Goal: Task Accomplishment & Management: Use online tool/utility

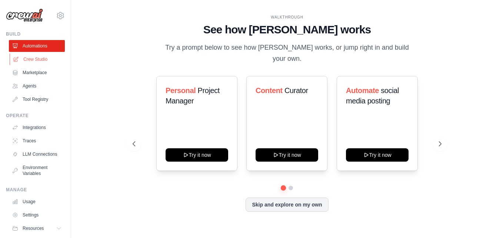
click at [36, 61] on link "Crew Studio" at bounding box center [38, 59] width 56 height 12
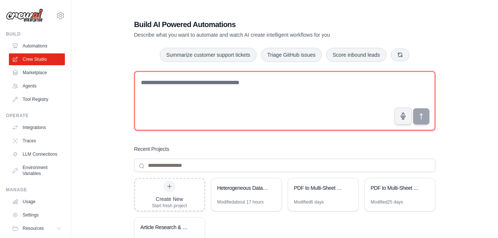
click at [176, 97] on textarea at bounding box center [284, 100] width 301 height 59
type textarea "**********"
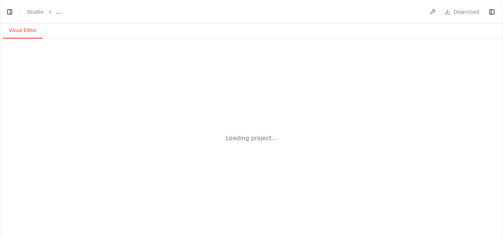
select select "****"
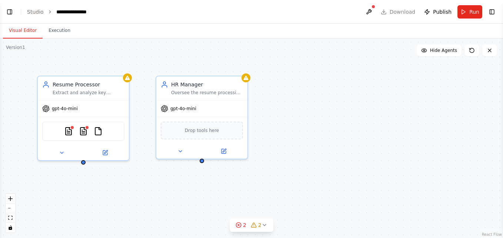
scroll to position [309, 0]
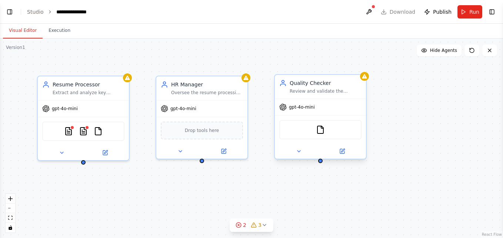
click at [328, 91] on div "Review and validate the accuracy of processed resume data, ensure all required …" at bounding box center [326, 91] width 72 height 6
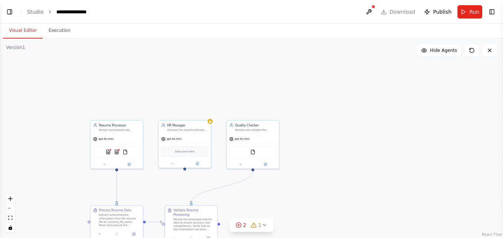
scroll to position [433, 0]
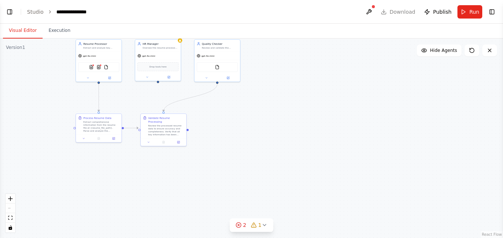
drag, startPoint x: 269, startPoint y: 199, endPoint x: 239, endPoint y: 123, distance: 81.9
click at [239, 123] on div ".deletable-edge-delete-btn { width: 20px; height: 20px; border: 0px solid #ffff…" at bounding box center [251, 138] width 503 height 199
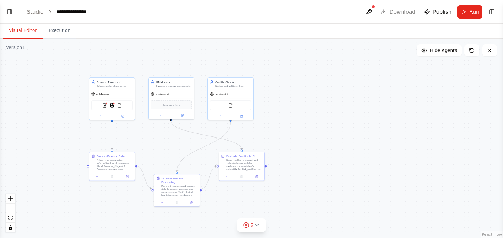
scroll to position [558, 0]
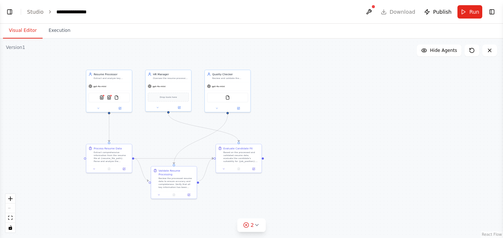
drag, startPoint x: 373, startPoint y: 145, endPoint x: 376, endPoint y: 161, distance: 15.6
click at [376, 161] on div ".deletable-edge-delete-btn { width: 20px; height: 20px; border: 0px solid #ffff…" at bounding box center [251, 138] width 503 height 199
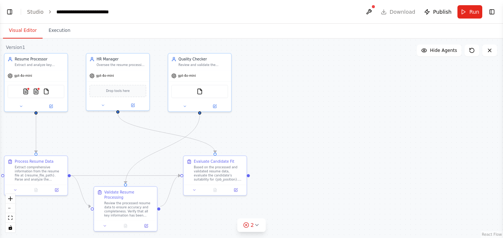
scroll to position [1057, 0]
click at [133, 104] on icon at bounding box center [133, 104] width 2 height 2
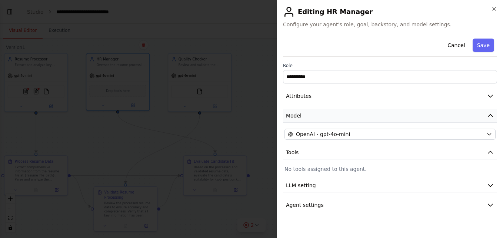
click at [351, 122] on button "Model" at bounding box center [390, 116] width 214 height 14
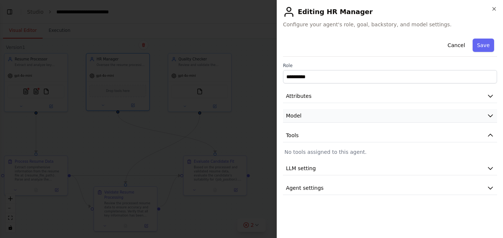
click at [351, 121] on button "Model" at bounding box center [390, 116] width 214 height 14
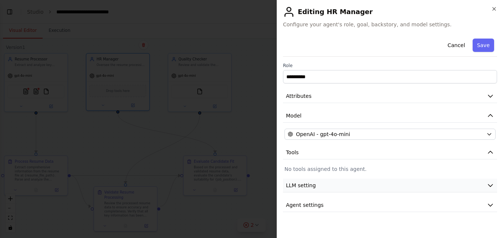
click at [312, 189] on button "LLM setting" at bounding box center [390, 186] width 214 height 14
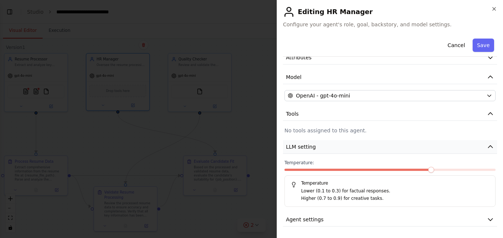
scroll to position [39, 0]
click at [307, 219] on span "Agent settings" at bounding box center [305, 218] width 38 height 7
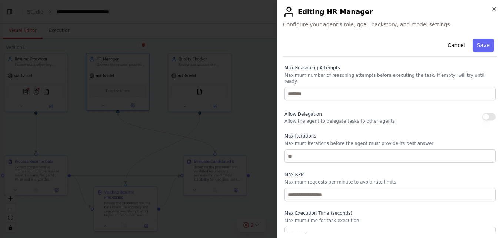
scroll to position [232, 0]
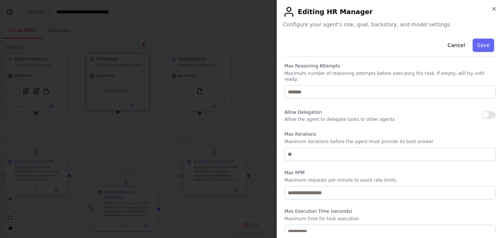
drag, startPoint x: 482, startPoint y: 107, endPoint x: 486, endPoint y: 105, distance: 5.0
click at [484, 111] on button "button" at bounding box center [489, 114] width 13 height 7
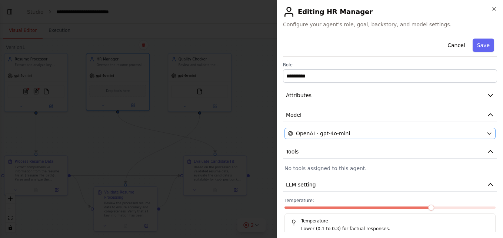
scroll to position [0, 0]
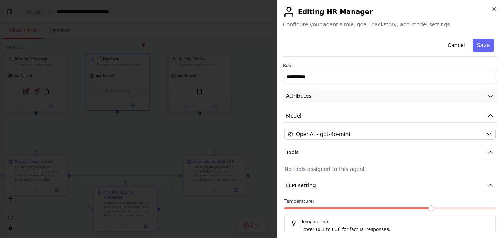
click at [316, 96] on button "Attributes" at bounding box center [390, 96] width 214 height 14
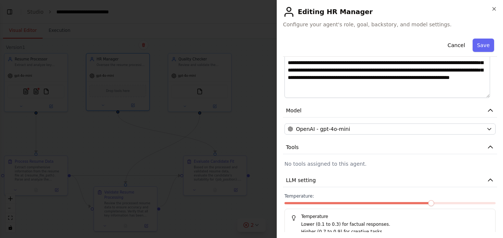
scroll to position [185, 0]
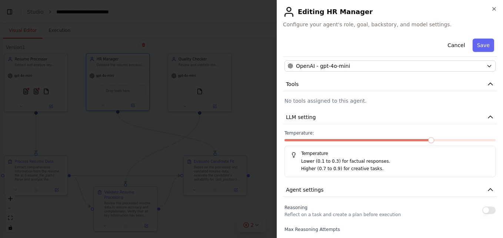
click at [82, 126] on div at bounding box center [251, 119] width 503 height 238
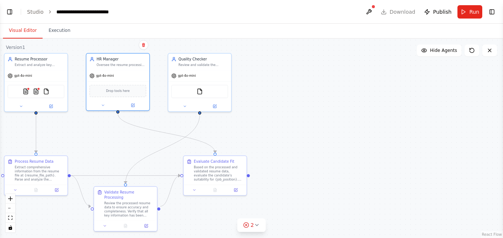
click at [317, 70] on div ".deletable-edge-delete-btn { width: 20px; height: 20px; border: 0px solid #ffff…" at bounding box center [251, 138] width 503 height 199
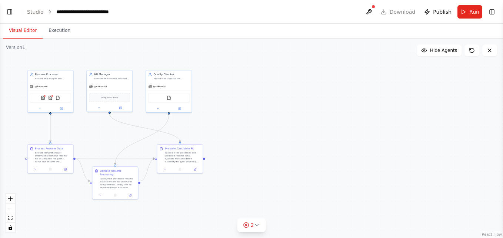
drag, startPoint x: 314, startPoint y: 17, endPoint x: 320, endPoint y: 17, distance: 5.2
click at [314, 17] on header "**********" at bounding box center [251, 12] width 503 height 24
click at [374, 13] on button at bounding box center [369, 11] width 12 height 13
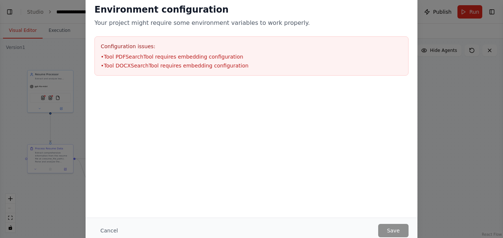
drag, startPoint x: 102, startPoint y: 227, endPoint x: 88, endPoint y: 212, distance: 19.9
click at [102, 227] on button "Cancel" at bounding box center [109, 230] width 29 height 13
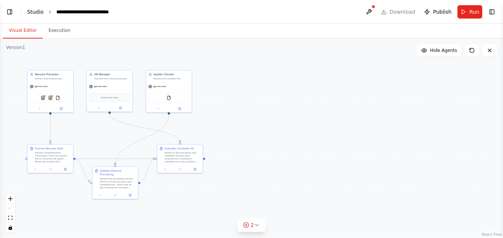
click at [29, 11] on link "Studio" at bounding box center [35, 12] width 17 height 6
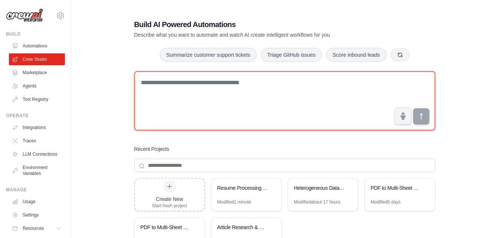
click at [205, 83] on textarea at bounding box center [284, 100] width 301 height 59
type textarea "******"
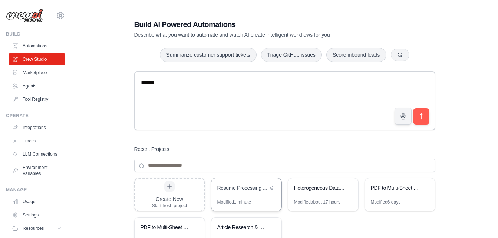
click at [254, 197] on div "Resume Processing Automation" at bounding box center [246, 188] width 70 height 21
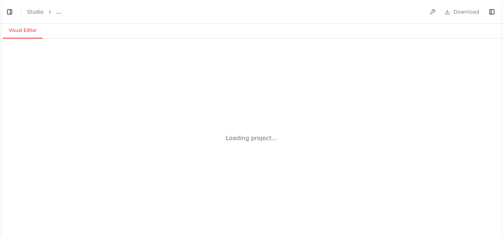
select select "****"
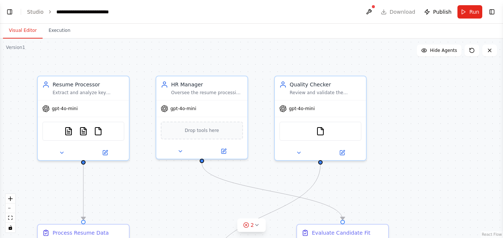
click at [39, 17] on header "**********" at bounding box center [251, 12] width 503 height 24
click at [39, 14] on link "Studio" at bounding box center [35, 12] width 17 height 6
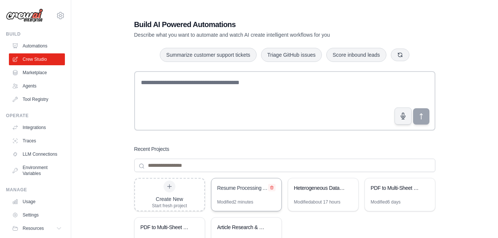
click at [272, 186] on icon at bounding box center [272, 187] width 4 height 4
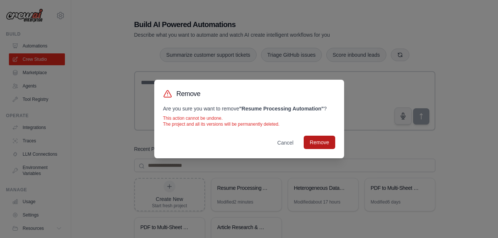
click at [324, 142] on button "Remove" at bounding box center [319, 142] width 31 height 13
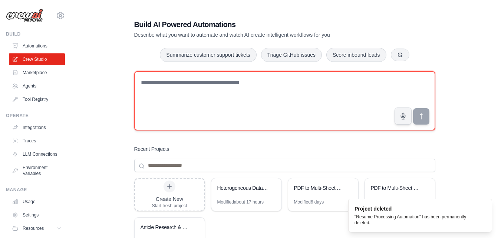
click at [186, 97] on textarea at bounding box center [284, 100] width 301 height 59
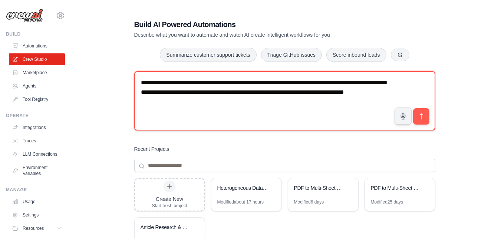
click at [150, 105] on textarea "**********" at bounding box center [284, 100] width 301 height 59
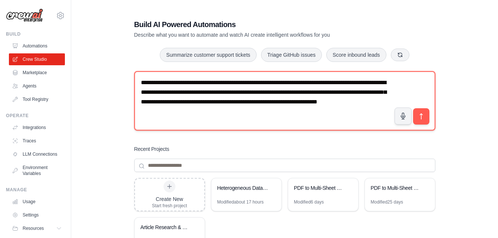
click at [169, 115] on textarea "**********" at bounding box center [284, 100] width 301 height 59
click at [215, 112] on textarea "**********" at bounding box center [284, 100] width 301 height 59
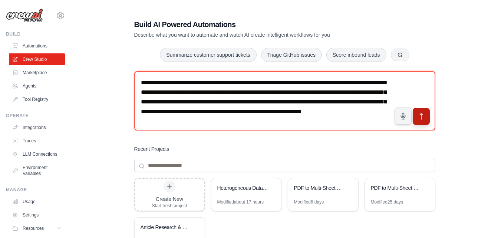
type textarea "**********"
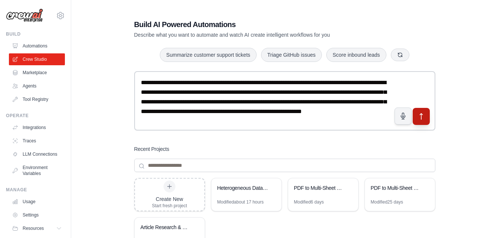
click at [419, 113] on icon "submit" at bounding box center [421, 117] width 8 height 8
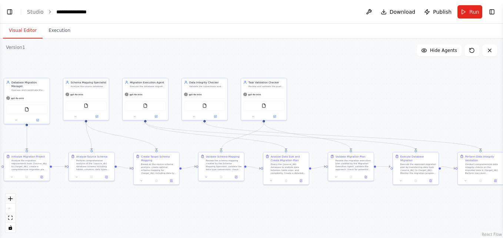
scroll to position [810, 0]
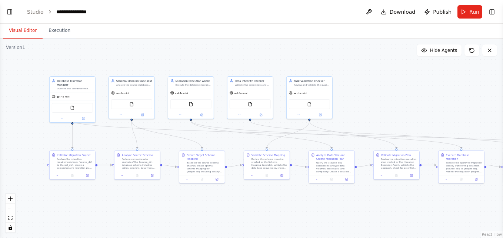
drag, startPoint x: 277, startPoint y: 97, endPoint x: 194, endPoint y: 64, distance: 90.2
click at [194, 64] on div ".deletable-edge-delete-btn { width: 20px; height: 20px; border: 0px solid #ffff…" at bounding box center [251, 138] width 503 height 199
drag, startPoint x: 77, startPoint y: 166, endPoint x: 40, endPoint y: 162, distance: 36.9
click at [40, 162] on div "Analyze the migration requirements from {source_db} to {target_db}, create a co…" at bounding box center [38, 159] width 36 height 12
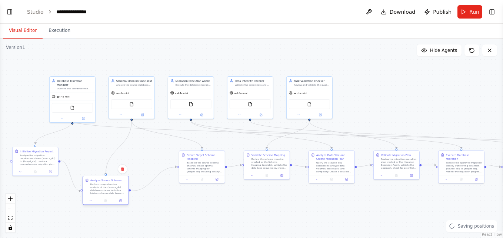
scroll to position [909, 0]
drag, startPoint x: 131, startPoint y: 166, endPoint x: 99, endPoint y: 191, distance: 41.0
click at [99, 191] on div ".deletable-edge-delete-btn { width: 20px; height: 20px; border: 0px solid #ffff…" at bounding box center [251, 138] width 503 height 199
drag, startPoint x: 112, startPoint y: 187, endPoint x: 94, endPoint y: 176, distance: 21.3
click at [94, 176] on div "Perform comprehensive analysis of the {source_db} database schema including tab…" at bounding box center [90, 178] width 36 height 12
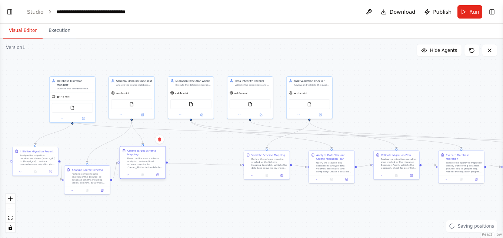
drag, startPoint x: 203, startPoint y: 174, endPoint x: 143, endPoint y: 171, distance: 59.8
click at [143, 171] on div "Create Target Schema Mapping Based on the source schema analysis, create optima…" at bounding box center [143, 162] width 46 height 33
drag, startPoint x: 254, startPoint y: 163, endPoint x: 181, endPoint y: 186, distance: 76.6
click at [181, 186] on div "Review the schema mapping created by the Schema Mapping Specialist, validate th…" at bounding box center [197, 185] width 36 height 12
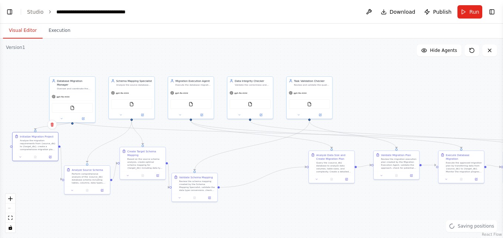
drag, startPoint x: 39, startPoint y: 163, endPoint x: 60, endPoint y: 164, distance: 21.1
click at [40, 150] on div "Analyze the migration requirements from {source_db} to {target_db}, create a co…" at bounding box center [38, 145] width 36 height 12
drag, startPoint x: 75, startPoint y: 175, endPoint x: 79, endPoint y: 156, distance: 18.6
click at [79, 156] on div "Perform comprehensive analysis of the {source_db} database schema including tab…" at bounding box center [94, 159] width 36 height 12
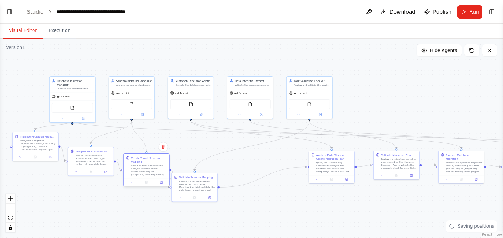
drag, startPoint x: 135, startPoint y: 164, endPoint x: 139, endPoint y: 170, distance: 7.2
click at [139, 170] on div "Based on the source schema analysis, create optimal schema mapping for {target_…" at bounding box center [149, 170] width 36 height 12
drag, startPoint x: 183, startPoint y: 183, endPoint x: 192, endPoint y: 181, distance: 10.0
click at [192, 181] on div "Review the schema mapping created by the Schema Mapping Specialist, validate th…" at bounding box center [205, 181] width 36 height 12
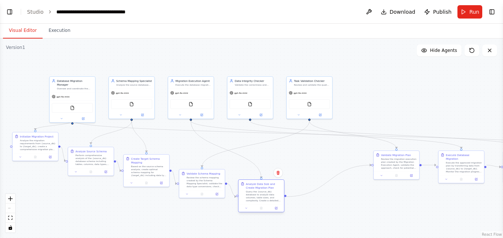
drag, startPoint x: 324, startPoint y: 173, endPoint x: 252, endPoint y: 203, distance: 77.9
click at [252, 203] on div "Analyze Data Size and Create Migration Plan Query the {source_db} database to a…" at bounding box center [262, 192] width 46 height 24
click at [314, 185] on div ".deletable-edge-delete-btn { width: 20px; height: 20px; border: 0px solid #ffff…" at bounding box center [251, 138] width 503 height 199
drag, startPoint x: 383, startPoint y: 170, endPoint x: 304, endPoint y: 179, distance: 78.7
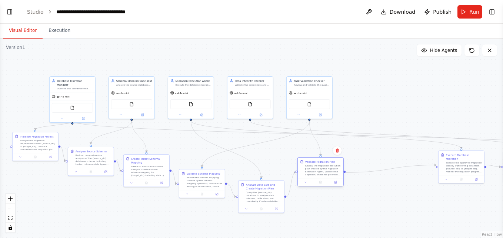
click at [304, 179] on div "Validate Migration Plan Review the migration execution plan created by the Migr…" at bounding box center [321, 171] width 46 height 29
drag, startPoint x: 454, startPoint y: 168, endPoint x: 366, endPoint y: 158, distance: 88.1
click at [366, 158] on div "Execute Database Migration Execute the approved migration plan by transferring …" at bounding box center [377, 151] width 46 height 24
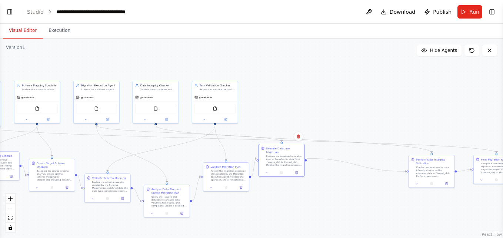
drag, startPoint x: 389, startPoint y: 209, endPoint x: 295, endPoint y: 214, distance: 94.6
click at [295, 214] on div ".deletable-edge-delete-btn { width: 20px; height: 20px; border: 0px solid #ffff…" at bounding box center [251, 138] width 503 height 199
click at [335, 159] on div at bounding box center [341, 161] width 46 height 8
drag, startPoint x: 437, startPoint y: 167, endPoint x: 336, endPoint y: 156, distance: 101.4
click at [336, 156] on div "Perform Data Integrity Validation Conduct comprehensive data integrity checks o…" at bounding box center [341, 144] width 46 height 24
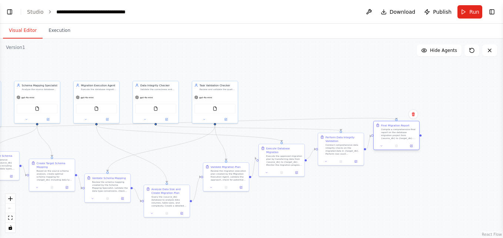
drag, startPoint x: 487, startPoint y: 169, endPoint x: 385, endPoint y: 134, distance: 107.7
click at [385, 134] on div "Compile a comprehensive final report on the database migration project from {so…" at bounding box center [399, 134] width 36 height 12
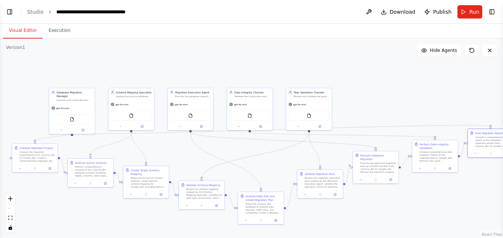
drag, startPoint x: 393, startPoint y: 206, endPoint x: 487, endPoint y: 213, distance: 94.4
click at [487, 213] on div ".deletable-edge-delete-btn { width: 20px; height: 20px; border: 0px solid #ffff…" at bounding box center [251, 138] width 503 height 199
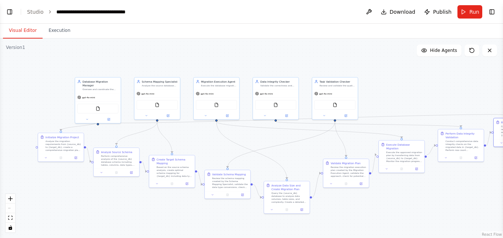
drag, startPoint x: 22, startPoint y: 68, endPoint x: 47, endPoint y: 58, distance: 26.9
click at [47, 58] on div ".deletable-edge-delete-btn { width: 20px; height: 20px; border: 0px solid #ffff…" at bounding box center [251, 138] width 503 height 199
click at [48, 173] on div ".deletable-edge-delete-btn { width: 20px; height: 20px; border: 0px solid #ffff…" at bounding box center [251, 138] width 503 height 199
drag, startPoint x: 60, startPoint y: 143, endPoint x: 50, endPoint y: 179, distance: 37.2
click at [50, 179] on div "Analyze the migration requirements from {source_db} to {target_db}, create a co…" at bounding box center [51, 182] width 36 height 12
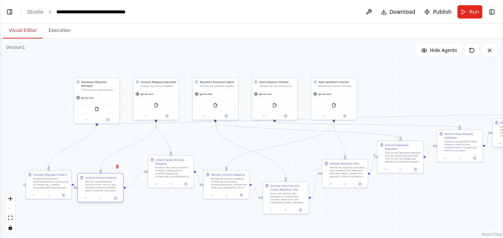
drag, startPoint x: 116, startPoint y: 158, endPoint x: 104, endPoint y: 183, distance: 27.9
click at [104, 183] on div "Perform comprehensive analysis of the {source_db} database schema including tab…" at bounding box center [103, 186] width 36 height 12
click at [159, 192] on div ".deletable-edge-delete-btn { width: 20px; height: 20px; border: 0px solid #ffff…" at bounding box center [251, 138] width 503 height 199
drag, startPoint x: 170, startPoint y: 174, endPoint x: 158, endPoint y: 193, distance: 22.2
click at [158, 193] on div "Based on the source schema analysis, create optimal schema mapping for {target_…" at bounding box center [163, 190] width 36 height 12
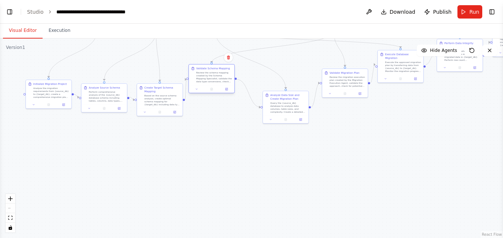
drag, startPoint x: 220, startPoint y: 190, endPoint x: 206, endPoint y: 84, distance: 106.5
click at [206, 84] on div "Validate Schema Mapping Review the schema mapping created by the Schema Mapping…" at bounding box center [212, 75] width 46 height 21
drag, startPoint x: 285, startPoint y: 112, endPoint x: 265, endPoint y: 86, distance: 33.3
click at [265, 86] on div "Query the {source_db} database to analyze data volumes, table sizes, and comple…" at bounding box center [270, 81] width 36 height 12
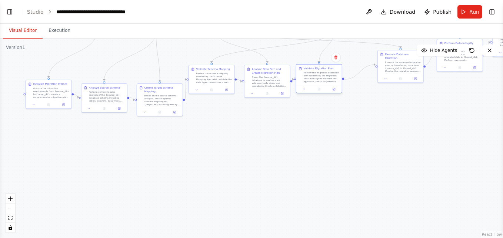
drag, startPoint x: 335, startPoint y: 88, endPoint x: 308, endPoint y: 84, distance: 27.4
click at [308, 84] on div "Validate Migration Plan Review the migration execution plan created by the Migr…" at bounding box center [320, 75] width 46 height 21
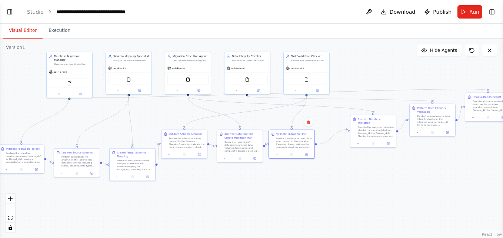
drag, startPoint x: 370, startPoint y: 146, endPoint x: 343, endPoint y: 205, distance: 64.7
click at [342, 211] on div ".deletable-edge-delete-btn { width: 20px; height: 20px; border: 0px solid #ffff…" at bounding box center [251, 138] width 503 height 199
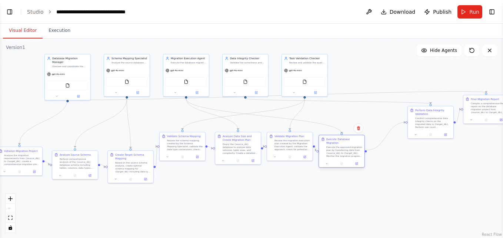
click at [348, 162] on div at bounding box center [342, 163] width 43 height 4
drag, startPoint x: 380, startPoint y: 141, endPoint x: 354, endPoint y: 161, distance: 32.5
click at [354, 161] on div at bounding box center [345, 163] width 43 height 4
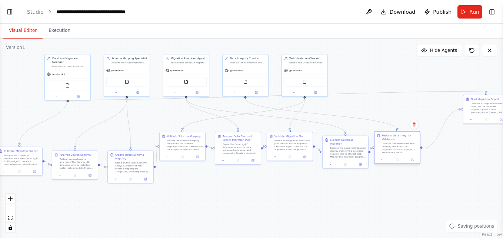
drag, startPoint x: 429, startPoint y: 123, endPoint x: 395, endPoint y: 148, distance: 41.6
click at [395, 148] on div "Conduct comprehensive data integrity checks on the migrated data in {target_db}…" at bounding box center [400, 148] width 36 height 12
drag, startPoint x: 467, startPoint y: 112, endPoint x: 435, endPoint y: 148, distance: 47.8
click at [435, 147] on div "Final Migration Report Compile a comprehensive final report on the database mig…" at bounding box center [453, 138] width 46 height 21
click at [389, 216] on div ".deletable-edge-delete-btn { width: 20px; height: 20px; border: 0px solid #ffff…" at bounding box center [251, 138] width 503 height 199
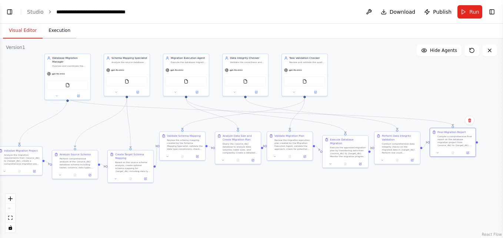
click at [50, 31] on button "Execution" at bounding box center [60, 31] width 34 height 16
click at [20, 33] on button "Visual Editor" at bounding box center [23, 31] width 40 height 16
drag, startPoint x: 8, startPoint y: 219, endPoint x: 12, endPoint y: 216, distance: 5.3
click at [9, 218] on button "fit view" at bounding box center [11, 218] width 10 height 10
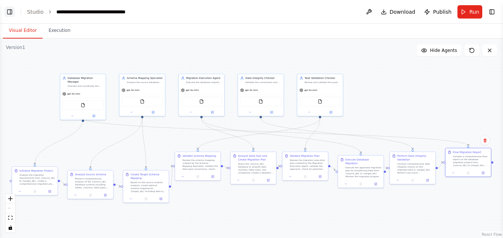
click at [6, 12] on button "Toggle Left Sidebar" at bounding box center [9, 12] width 10 height 10
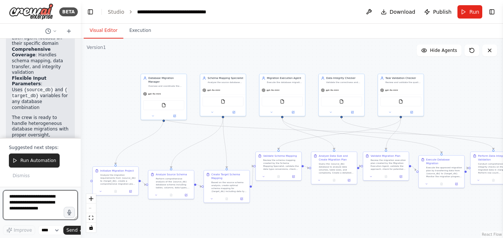
click at [32, 214] on textarea at bounding box center [40, 205] width 75 height 30
click at [27, 202] on textarea "**********" at bounding box center [40, 205] width 75 height 30
click at [56, 207] on textarea "**********" at bounding box center [40, 205] width 75 height 30
type textarea "**********"
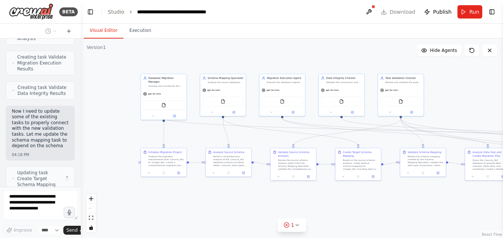
scroll to position [1871, 0]
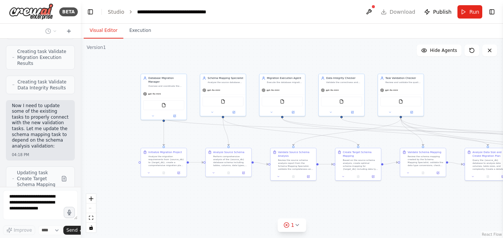
click at [249, 194] on div ".deletable-edge-delete-btn { width: 20px; height: 20px; border: 0px solid #ffff…" at bounding box center [292, 138] width 423 height 199
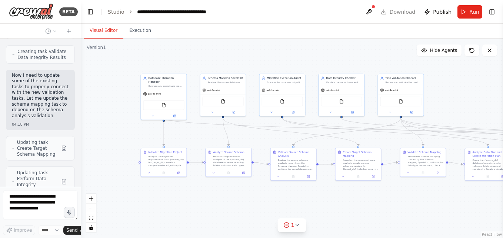
scroll to position [1932, 0]
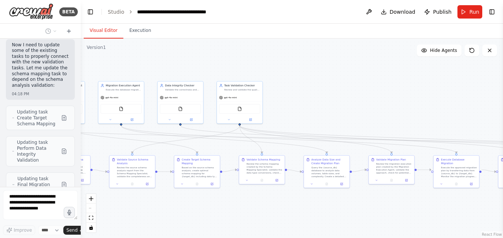
click at [49, 213] on div "BETA create a heterogeneous db migration agents with a manager agent overseeing…" at bounding box center [251, 119] width 503 height 238
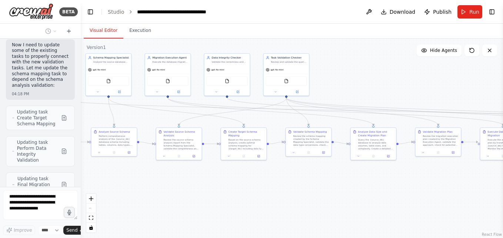
drag, startPoint x: 401, startPoint y: 198, endPoint x: 96, endPoint y: 185, distance: 305.3
click at [96, 185] on div ".deletable-edge-delete-btn { width: 20px; height: 20px; border: 0px solid #ffff…" at bounding box center [292, 138] width 423 height 199
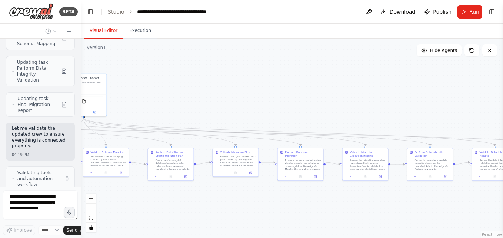
scroll to position [2006, 0]
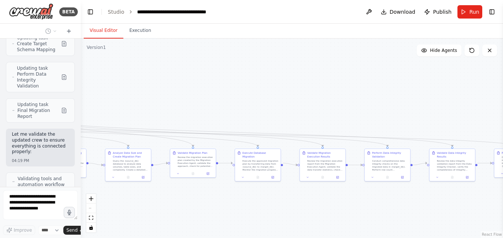
drag, startPoint x: 401, startPoint y: 186, endPoint x: 149, endPoint y: 209, distance: 253.5
click at [149, 209] on div ".deletable-edge-delete-btn { width: 20px; height: 20px; border: 0px solid #ffff…" at bounding box center [292, 138] width 423 height 199
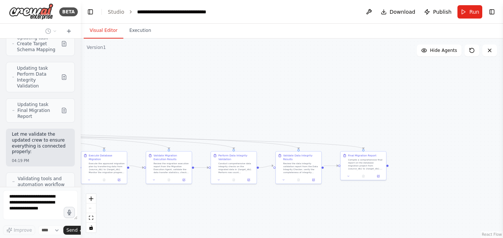
drag, startPoint x: 421, startPoint y: 224, endPoint x: 264, endPoint y: 225, distance: 156.8
click at [264, 225] on div ".deletable-edge-delete-btn { width: 20px; height: 20px; border: 0px solid #ffff…" at bounding box center [292, 138] width 423 height 199
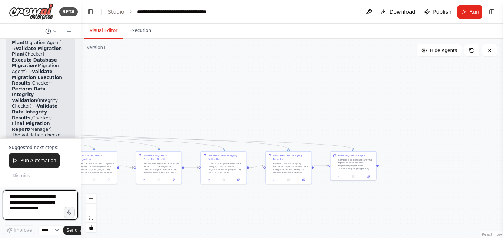
scroll to position [2498, 0]
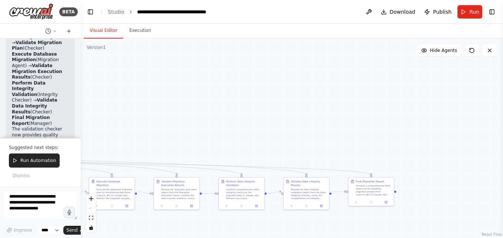
drag, startPoint x: 456, startPoint y: 120, endPoint x: 459, endPoint y: 132, distance: 12.1
click at [460, 132] on div ".deletable-edge-delete-btn { width: 20px; height: 20px; border: 0px solid #ffff…" at bounding box center [292, 138] width 423 height 199
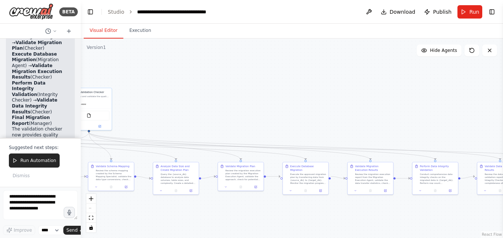
drag, startPoint x: 157, startPoint y: 106, endPoint x: 365, endPoint y: 105, distance: 207.6
click at [365, 105] on div ".deletable-edge-delete-btn { width: 20px; height: 20px; border: 0px solid #ffff…" at bounding box center [292, 138] width 423 height 199
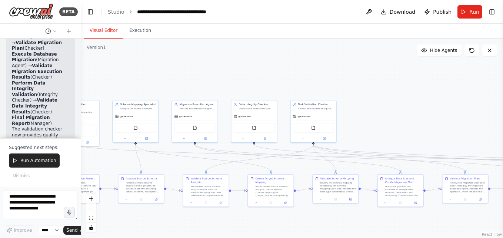
drag, startPoint x: 184, startPoint y: 88, endPoint x: 409, endPoint y: 100, distance: 225.0
click at [409, 100] on div ".deletable-edge-delete-btn { width: 20px; height: 20px; border: 0px solid #ffff…" at bounding box center [292, 138] width 423 height 199
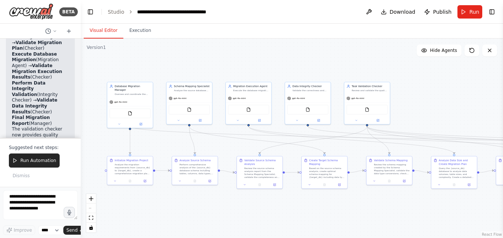
drag, startPoint x: 278, startPoint y: 60, endPoint x: 331, endPoint y: 42, distance: 56.7
click at [331, 42] on div ".deletable-edge-delete-btn { width: 20px; height: 20px; border: 0px solid #ffff…" at bounding box center [292, 138] width 423 height 199
click at [33, 177] on div "Run Automation Dismiss" at bounding box center [40, 166] width 63 height 27
click at [27, 179] on button "Dismiss" at bounding box center [21, 176] width 24 height 10
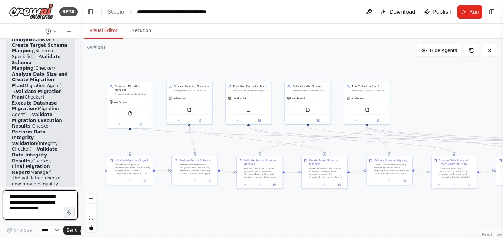
click at [19, 214] on textarea at bounding box center [40, 205] width 75 height 30
type textarea "*"
type textarea "**********"
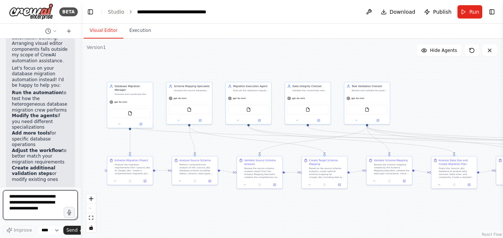
scroll to position [2725, 0]
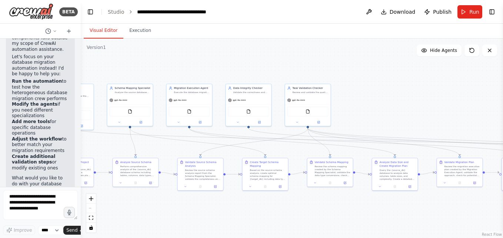
drag, startPoint x: 453, startPoint y: 76, endPoint x: 401, endPoint y: 75, distance: 51.9
click at [397, 77] on div ".deletable-edge-delete-btn { width: 20px; height: 20px; border: 0px solid #ffff…" at bounding box center [292, 138] width 423 height 199
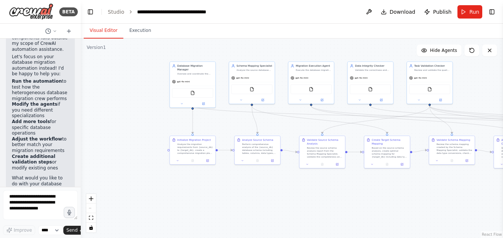
drag, startPoint x: 244, startPoint y: 233, endPoint x: 363, endPoint y: 212, distance: 121.3
click at [363, 212] on div ".deletable-edge-delete-btn { width: 20px; height: 20px; border: 0px solid #ffff…" at bounding box center [292, 138] width 423 height 199
click at [135, 31] on button "Execution" at bounding box center [140, 31] width 34 height 16
click at [102, 32] on button "Visual Editor" at bounding box center [104, 31] width 40 height 16
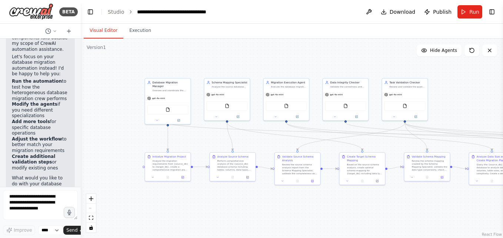
drag, startPoint x: 326, startPoint y: 48, endPoint x: 300, endPoint y: 65, distance: 30.7
click at [300, 65] on div ".deletable-edge-delete-btn { width: 20px; height: 20px; border: 0px solid #ffff…" at bounding box center [292, 138] width 423 height 199
click at [178, 93] on div "gpt-4o-mini" at bounding box center [168, 97] width 46 height 8
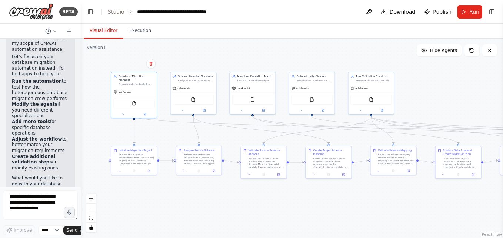
drag, startPoint x: 116, startPoint y: 65, endPoint x: 82, endPoint y: 59, distance: 34.4
click at [82, 59] on div ".deletable-edge-delete-btn { width: 20px; height: 20px; border: 0px solid #ffff…" at bounding box center [292, 138] width 423 height 199
click at [143, 165] on div "Initialize Migration Project Analyze the migration requirements from {source_db…" at bounding box center [135, 155] width 46 height 21
drag, startPoint x: 188, startPoint y: 102, endPoint x: 190, endPoint y: 117, distance: 15.6
click at [190, 117] on div "FileReadTool" at bounding box center [193, 114] width 41 height 10
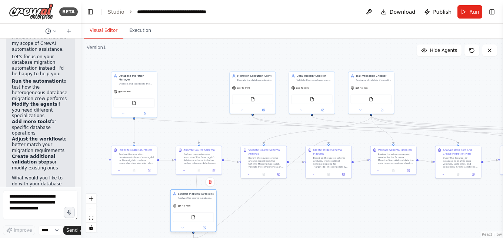
drag, startPoint x: 202, startPoint y: 119, endPoint x: 201, endPoint y: 221, distance: 102.7
click at [201, 221] on div "FileReadTool" at bounding box center [193, 217] width 41 height 10
click at [325, 174] on div "Create Target Schema Mapping Based on the source schema analysis, create optima…" at bounding box center [329, 161] width 46 height 33
drag, startPoint x: 189, startPoint y: 200, endPoint x: 187, endPoint y: 193, distance: 7.6
click at [187, 193] on div "Schema Mapping Specialist Analyze the source database schema from {source_db} a…" at bounding box center [194, 188] width 46 height 12
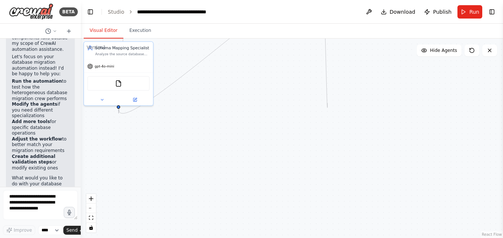
click at [328, 103] on div ".deletable-edge-delete-btn { width: 20px; height: 20px; border: 0px solid #ffff…" at bounding box center [292, 138] width 423 height 199
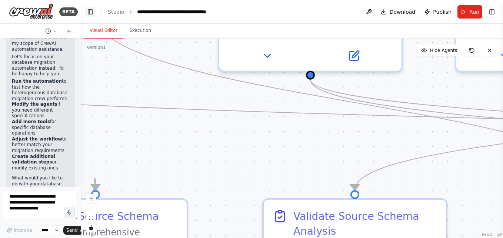
click at [93, 10] on button "Toggle Left Sidebar" at bounding box center [90, 12] width 10 height 10
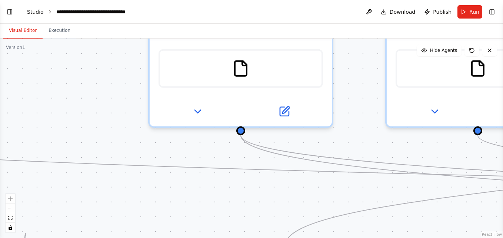
click at [33, 14] on link "Studio" at bounding box center [35, 12] width 17 height 6
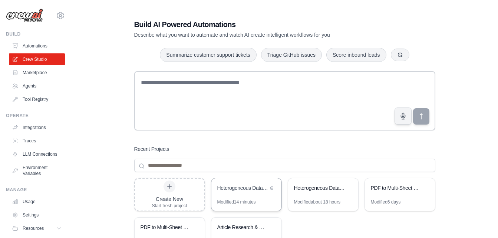
click at [238, 196] on div "Heterogeneous Database Migration Crew" at bounding box center [246, 188] width 70 height 21
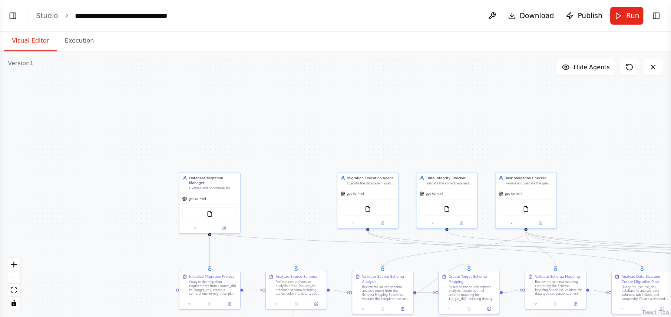
scroll to position [2725, 0]
drag, startPoint x: 277, startPoint y: 141, endPoint x: 187, endPoint y: 62, distance: 119.5
click at [187, 62] on div "Migration Execution Agent Execute the database migration from {source_db} to {t…" at bounding box center [187, 71] width 46 height 43
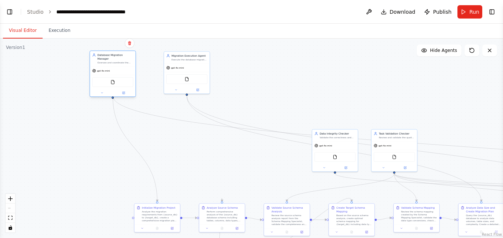
drag, startPoint x: 167, startPoint y: 158, endPoint x: 152, endPoint y: 88, distance: 71.2
click at [124, 80] on div "FileReadTool" at bounding box center [112, 83] width 41 height 10
drag, startPoint x: 351, startPoint y: 146, endPoint x: 281, endPoint y: 70, distance: 103.3
click at [281, 70] on div "gpt-4o-mini" at bounding box center [265, 71] width 46 height 8
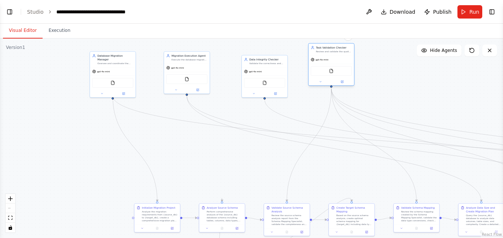
drag, startPoint x: 411, startPoint y: 155, endPoint x: 348, endPoint y: 69, distance: 105.8
click at [348, 69] on div "FileReadTool" at bounding box center [331, 71] width 41 height 10
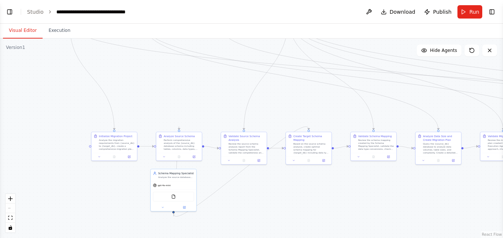
drag, startPoint x: 419, startPoint y: 95, endPoint x: 363, endPoint y: 112, distance: 58.6
click at [377, 23] on main "**********" at bounding box center [251, 119] width 503 height 238
drag, startPoint x: 166, startPoint y: 193, endPoint x: 186, endPoint y: 78, distance: 117.0
click at [184, 78] on div "FileReadTool" at bounding box center [192, 81] width 41 height 10
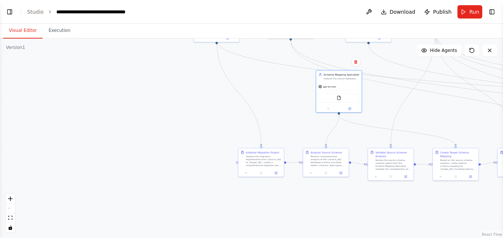
drag, startPoint x: 329, startPoint y: 203, endPoint x: 472, endPoint y: 216, distance: 142.9
click at [472, 216] on div ".deletable-edge-delete-btn { width: 20px; height: 20px; border: 0px solid #ffff…" at bounding box center [251, 138] width 503 height 199
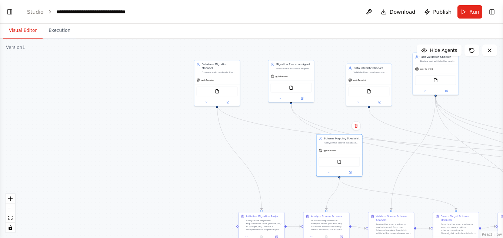
drag, startPoint x: 201, startPoint y: 102, endPoint x: 196, endPoint y: 161, distance: 58.5
click at [200, 168] on div ".deletable-edge-delete-btn { width: 20px; height: 20px; border: 0px solid #ffff…" at bounding box center [251, 138] width 503 height 199
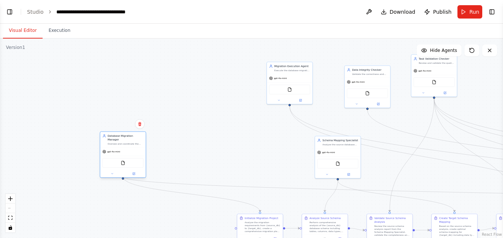
drag, startPoint x: 208, startPoint y: 85, endPoint x: 116, endPoint y: 153, distance: 115.3
click at [116, 156] on div "FileReadTool" at bounding box center [123, 163] width 46 height 14
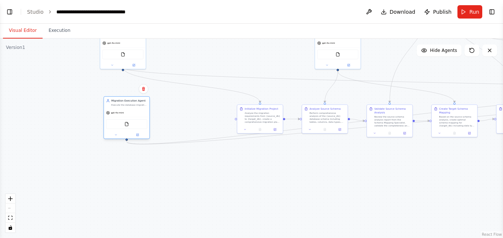
drag, startPoint x: 284, startPoint y: 82, endPoint x: 119, endPoint y: 119, distance: 168.6
click at [119, 119] on div "FileReadTool" at bounding box center [127, 124] width 46 height 14
drag, startPoint x: 324, startPoint y: 60, endPoint x: 113, endPoint y: 191, distance: 248.6
click at [113, 191] on div "FileReadTool" at bounding box center [127, 187] width 46 height 14
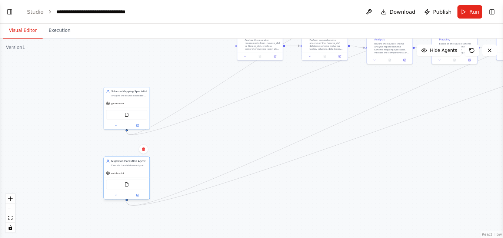
drag, startPoint x: 127, startPoint y: 113, endPoint x: 129, endPoint y: 175, distance: 62.3
click at [129, 175] on div "gpt-4o-mini" at bounding box center [127, 173] width 46 height 8
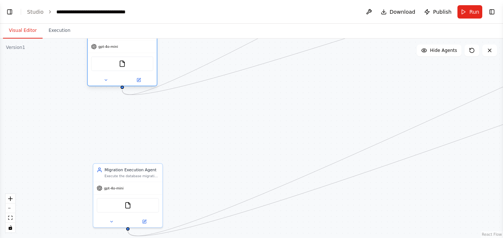
drag, startPoint x: 131, startPoint y: 106, endPoint x: 127, endPoint y: 72, distance: 33.6
click at [127, 72] on div "FileReadTool" at bounding box center [122, 64] width 69 height 22
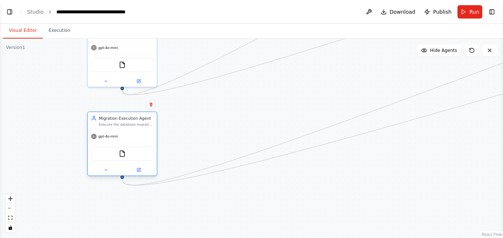
drag, startPoint x: 136, startPoint y: 175, endPoint x: 131, endPoint y: 126, distance: 48.8
click at [131, 126] on div "Execute the database migration from {source_db} to {target_db} by analyzing dat…" at bounding box center [126, 124] width 54 height 4
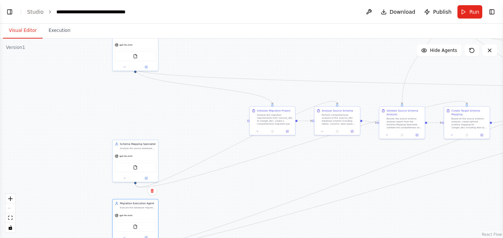
drag, startPoint x: 245, startPoint y: 137, endPoint x: 241, endPoint y: 205, distance: 67.6
click at [242, 205] on div ".deletable-edge-delete-btn { width: 20px; height: 20px; border: 0px solid #ffff…" at bounding box center [251, 138] width 503 height 199
drag, startPoint x: 147, startPoint y: 163, endPoint x: 148, endPoint y: 116, distance: 47.5
click at [148, 116] on div "FileReadTool" at bounding box center [133, 120] width 41 height 10
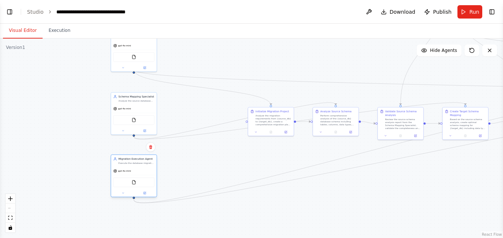
drag, startPoint x: 155, startPoint y: 213, endPoint x: 155, endPoint y: 169, distance: 44.1
click at [155, 169] on div "gpt-4o-mini" at bounding box center [134, 171] width 46 height 8
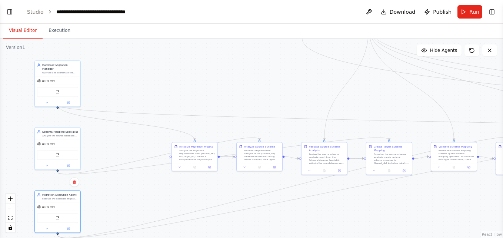
drag, startPoint x: 239, startPoint y: 158, endPoint x: 162, endPoint y: 194, distance: 84.9
click at [162, 194] on div ".deletable-edge-delete-btn { width: 20px; height: 20px; border: 0px solid #ffff…" at bounding box center [251, 138] width 503 height 199
drag, startPoint x: 162, startPoint y: 194, endPoint x: 159, endPoint y: 196, distance: 3.9
click at [159, 196] on div ".deletable-edge-delete-btn { width: 20px; height: 20px; border: 0px solid #ffff…" at bounding box center [251, 138] width 503 height 199
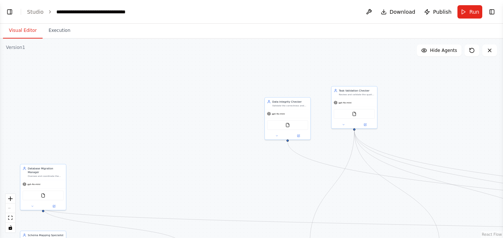
drag, startPoint x: 229, startPoint y: 99, endPoint x: 218, endPoint y: 199, distance: 101.1
click at [218, 199] on div ".deletable-edge-delete-btn { width: 20px; height: 20px; border: 0px solid #ffff…" at bounding box center [251, 138] width 503 height 199
drag, startPoint x: 277, startPoint y: 128, endPoint x: 171, endPoint y: 218, distance: 138.1
click at [171, 218] on div "FileReadTool" at bounding box center [183, 213] width 41 height 10
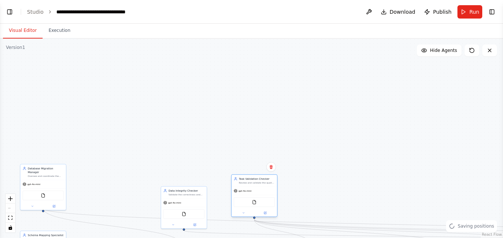
drag, startPoint x: 360, startPoint y: 109, endPoint x: 258, endPoint y: 198, distance: 134.3
click at [258, 198] on div "FileReadTool" at bounding box center [254, 202] width 41 height 10
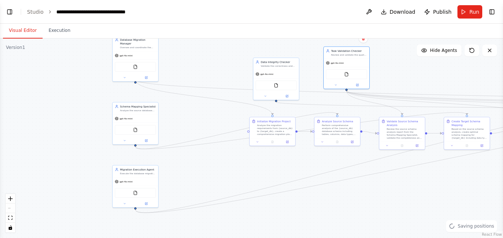
drag, startPoint x: 335, startPoint y: 162, endPoint x: 428, endPoint y: 33, distance: 158.6
click at [428, 33] on div "Visual Editor Execution Version 1 Show Tools Hide Agents .deletable-edge-delete…" at bounding box center [251, 131] width 503 height 214
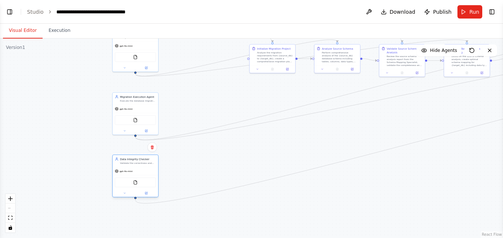
drag, startPoint x: 266, startPoint y: 80, endPoint x: 125, endPoint y: 178, distance: 171.3
click at [125, 178] on div "FileReadTool" at bounding box center [135, 183] width 41 height 10
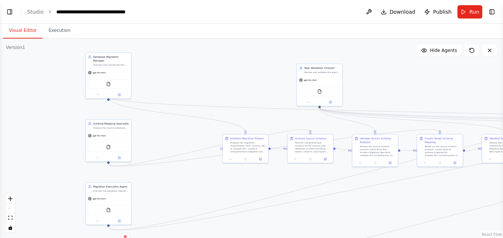
drag, startPoint x: 314, startPoint y: 108, endPoint x: 285, endPoint y: 197, distance: 93.9
click at [285, 197] on div ".deletable-edge-delete-btn { width: 20px; height: 20px; border: 0px solid #ffff…" at bounding box center [251, 138] width 503 height 199
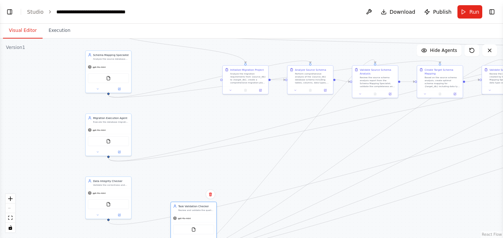
drag, startPoint x: 320, startPoint y: 95, endPoint x: 198, endPoint y: 210, distance: 167.8
click at [196, 233] on div "gpt-4o-mini FileReadTool" at bounding box center [194, 229] width 46 height 30
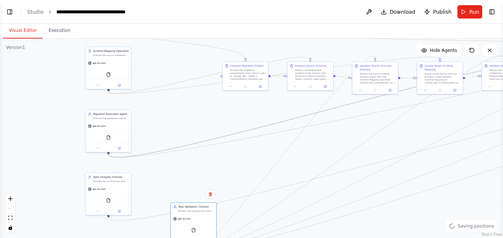
drag, startPoint x: 200, startPoint y: 141, endPoint x: 209, endPoint y: 78, distance: 63.4
click at [209, 78] on div ".deletable-edge-delete-btn { width: 20px; height: 20px; border: 0px solid #ffff…" at bounding box center [251, 138] width 503 height 199
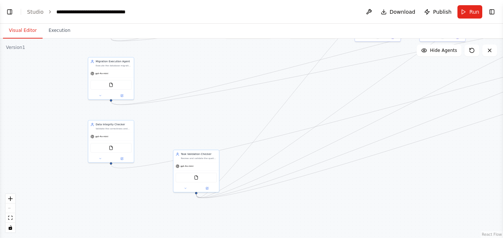
drag, startPoint x: 194, startPoint y: 108, endPoint x: 196, endPoint y: 55, distance: 52.7
click at [196, 55] on div ".deletable-edge-delete-btn { width: 20px; height: 20px; border: 0px solid #ffff…" at bounding box center [251, 138] width 503 height 199
drag, startPoint x: 188, startPoint y: 173, endPoint x: 103, endPoint y: 205, distance: 90.3
click at [103, 205] on div "FileReadTool" at bounding box center [110, 210] width 41 height 10
click at [202, 116] on div ".deletable-edge-delete-btn { width: 20px; height: 20px; border: 0px solid #ffff…" at bounding box center [251, 138] width 503 height 199
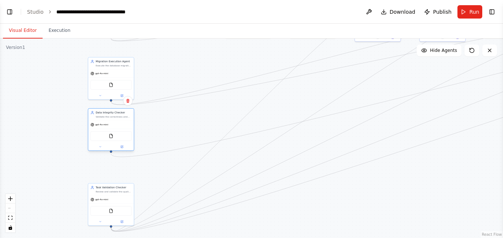
drag, startPoint x: 126, startPoint y: 138, endPoint x: 127, endPoint y: 125, distance: 13.8
click at [127, 125] on div "gpt-4o-mini" at bounding box center [111, 124] width 46 height 8
drag, startPoint x: 130, startPoint y: 188, endPoint x: 129, endPoint y: 167, distance: 20.8
click at [129, 167] on div "Task Validation Checker Review and validate the quality of responses from all m…" at bounding box center [114, 166] width 36 height 7
click at [110, 100] on div at bounding box center [111, 100] width 2 height 2
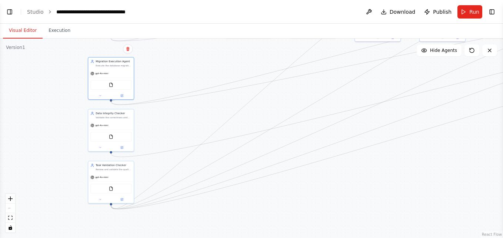
drag, startPoint x: 111, startPoint y: 100, endPoint x: 115, endPoint y: 100, distance: 3.7
click at [115, 100] on div ".deletable-edge-delete-btn { width: 20px; height: 20px; border: 0px solid #ffff…" at bounding box center [251, 138] width 503 height 199
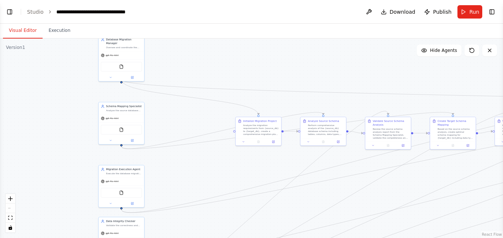
drag, startPoint x: 213, startPoint y: 113, endPoint x: 224, endPoint y: 223, distance: 110.6
click at [224, 223] on div ".deletable-edge-delete-btn { width: 20px; height: 20px; border: 0px solid #ffff…" at bounding box center [251, 138] width 503 height 199
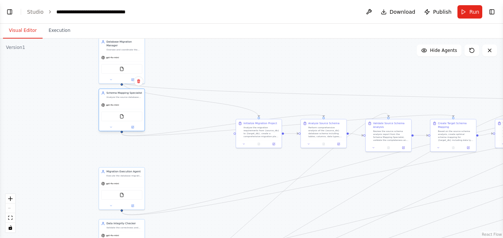
drag, startPoint x: 133, startPoint y: 130, endPoint x: 139, endPoint y: 119, distance: 12.3
click at [133, 116] on div "FileReadTool" at bounding box center [121, 117] width 41 height 10
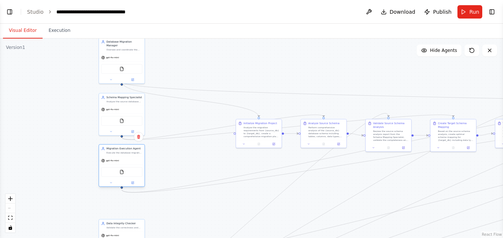
drag, startPoint x: 138, startPoint y: 171, endPoint x: 136, endPoint y: 147, distance: 23.8
click at [136, 147] on div "Migration Execution Agent" at bounding box center [124, 149] width 36 height 4
drag, startPoint x: 123, startPoint y: 223, endPoint x: 124, endPoint y: 199, distance: 23.7
click at [124, 199] on div "Data Integrity Checker" at bounding box center [124, 201] width 36 height 4
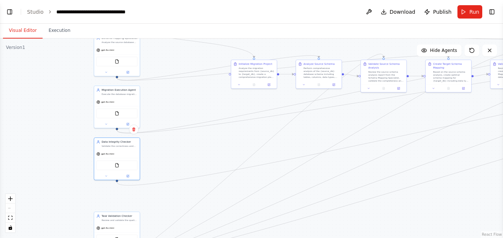
drag, startPoint x: 192, startPoint y: 199, endPoint x: 187, endPoint y: 139, distance: 60.6
click at [187, 139] on div ".deletable-edge-delete-btn { width: 20px; height: 20px; border: 0px solid #ffff…" at bounding box center [251, 138] width 503 height 199
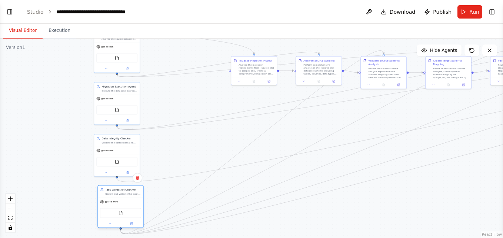
drag, startPoint x: 130, startPoint y: 228, endPoint x: 132, endPoint y: 204, distance: 24.2
click at [132, 204] on div "gpt-4o-mini" at bounding box center [121, 202] width 46 height 8
drag, startPoint x: 132, startPoint y: 204, endPoint x: 127, endPoint y: 204, distance: 5.2
click at [127, 204] on div "gpt-4o-mini" at bounding box center [117, 202] width 46 height 8
click at [157, 157] on div ".deletable-edge-delete-btn { width: 20px; height: 20px; border: 0px solid #ffff…" at bounding box center [251, 138] width 503 height 199
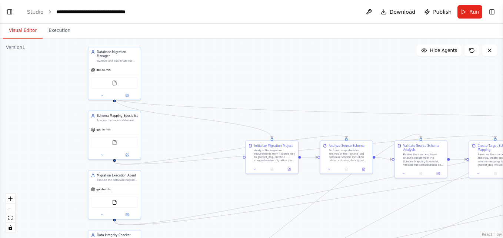
drag, startPoint x: 161, startPoint y: 156, endPoint x: 165, endPoint y: 256, distance: 99.4
click at [165, 238] on html "BETA create a heterogeneous db migration agents with a manager agent overseeing…" at bounding box center [251, 119] width 503 height 238
click at [224, 100] on div ".deletable-edge-delete-btn { width: 20px; height: 20px; border: 0px solid #ffff…" at bounding box center [368, 91] width 289 height 115
click at [116, 97] on div ".deletable-edge-delete-btn { width: 20px; height: 20px; border: 0px solid #ffff…" at bounding box center [251, 138] width 503 height 199
click at [224, 100] on div ".deletable-edge-delete-btn { width: 20px; height: 20px; border: 0px solid #ffff…" at bounding box center [368, 91] width 289 height 115
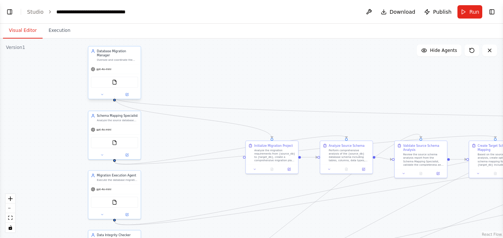
click at [115, 97] on div ".deletable-edge-delete-btn { width: 20px; height: 20px; border: 0px solid #ffff…" at bounding box center [251, 138] width 503 height 199
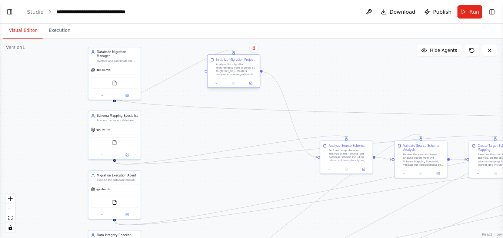
drag, startPoint x: 265, startPoint y: 155, endPoint x: 229, endPoint y: 71, distance: 91.0
click at [229, 71] on div "Analyze the migration requirements from {source_db} to {target_db}, create a co…" at bounding box center [236, 70] width 41 height 14
click at [237, 62] on div "Initialize Migration Project" at bounding box center [235, 59] width 39 height 4
click at [248, 78] on div "Initialize Migration Project Analyze the migration requirements from {source_db…" at bounding box center [234, 67] width 52 height 24
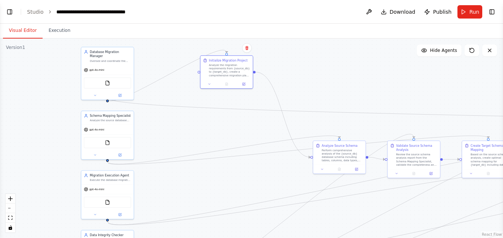
drag, startPoint x: 236, startPoint y: 53, endPoint x: 229, endPoint y: 53, distance: 7.0
click at [229, 53] on div ".deletable-edge-delete-btn { width: 20px; height: 20px; border: 0px solid #ffff…" at bounding box center [251, 138] width 503 height 199
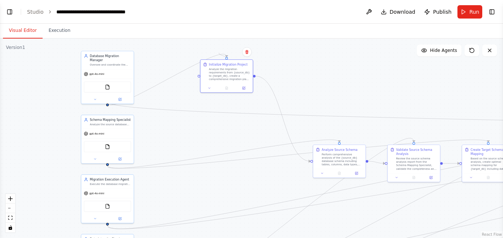
drag, startPoint x: 225, startPoint y: 53, endPoint x: 219, endPoint y: 53, distance: 6.3
click at [219, 53] on div ".deletable-edge-delete-btn { width: 20px; height: 20px; border: 0px solid #ffff…" at bounding box center [361, 95] width 289 height 115
drag, startPoint x: 227, startPoint y: 57, endPoint x: 222, endPoint y: 78, distance: 21.3
click at [226, 57] on div at bounding box center [226, 58] width 3 height 3
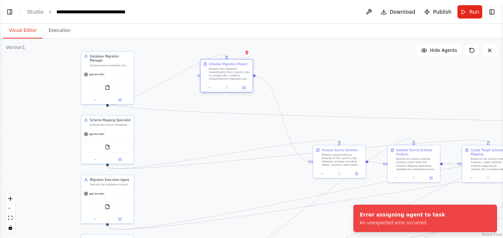
click at [200, 77] on div "Initialize Migration Project Analyze the migration requirements from {source_db…" at bounding box center [226, 75] width 53 height 33
drag, startPoint x: 201, startPoint y: 79, endPoint x: 219, endPoint y: 80, distance: 18.3
click at [219, 80] on div "Initialize Migration Project Analyze the migration requirements from {source_db…" at bounding box center [244, 71] width 52 height 24
click at [245, 59] on div "Initialize Migration Project Analyze the migration requirements from {source_db…" at bounding box center [243, 75] width 53 height 33
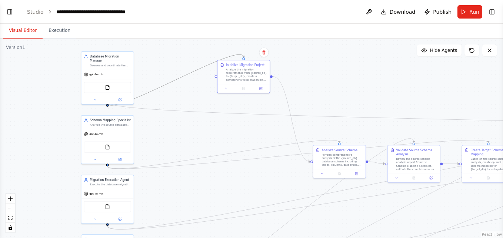
drag, startPoint x: 169, startPoint y: 83, endPoint x: 174, endPoint y: 92, distance: 10.8
click at [169, 96] on div ".deletable-edge-delete-btn { width: 20px; height: 20px; border: 0px solid #ffff…" at bounding box center [251, 138] width 503 height 199
drag, startPoint x: 243, startPoint y: 56, endPoint x: 209, endPoint y: 83, distance: 42.7
click at [214, 79] on div ".deletable-edge-delete-btn { width: 20px; height: 20px; border: 0px solid #ffff…" at bounding box center [251, 138] width 503 height 199
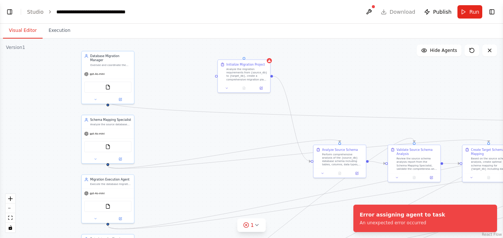
click at [347, 70] on div ".deletable-edge-delete-btn { width: 20px; height: 20px; border: 0px solid #ffff…" at bounding box center [251, 138] width 503 height 199
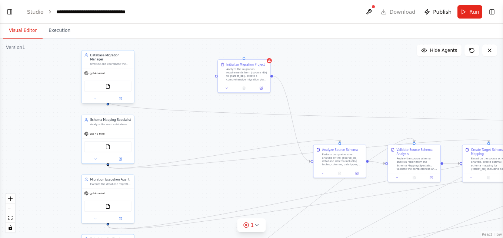
click at [134, 76] on div "Database Migration Manager Oversee and coordinate the entire database migration…" at bounding box center [107, 76] width 53 height 53
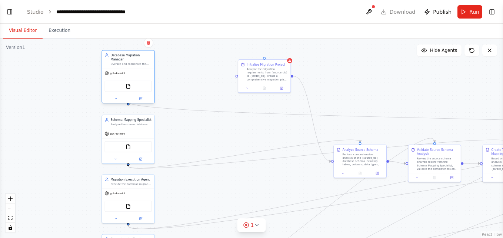
drag, startPoint x: 136, startPoint y: 75, endPoint x: 142, endPoint y: 84, distance: 10.5
click at [149, 77] on div ".deletable-edge-delete-btn { width: 20px; height: 20px; border: 0px solid #ffff…" at bounding box center [251, 138] width 503 height 199
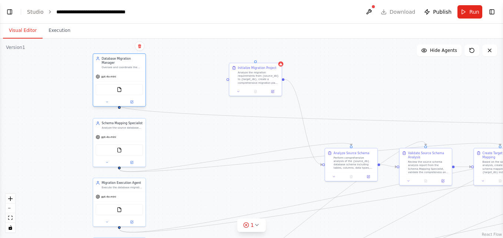
click at [121, 104] on div ".deletable-edge-delete-btn { width: 20px; height: 20px; border: 0px solid #ffff…" at bounding box center [251, 138] width 503 height 199
click at [492, 53] on icon at bounding box center [490, 50] width 6 height 6
click at [82, 15] on div "**********" at bounding box center [97, 11] width 83 height 7
click at [12, 35] on button "Visual Editor" at bounding box center [23, 31] width 40 height 16
click at [206, 91] on div ".deletable-edge-delete-btn { width: 20px; height: 20px; border: 0px solid #ffff…" at bounding box center [251, 138] width 503 height 199
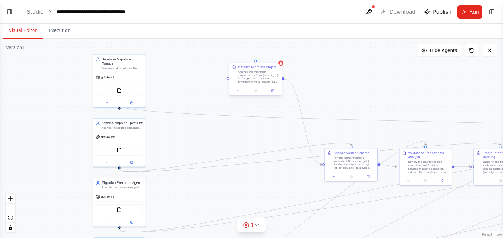
click at [269, 79] on div "Analyze the migration requirements from {source_db} to {target_db}, create a co…" at bounding box center [258, 77] width 41 height 14
click at [282, 65] on div at bounding box center [280, 63] width 5 height 5
click at [247, 226] on icon at bounding box center [247, 225] width 6 height 6
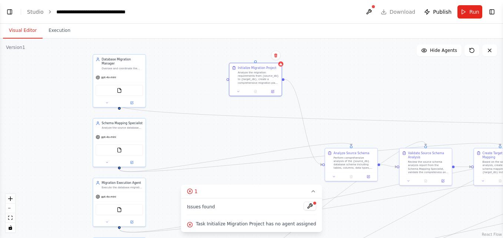
click at [212, 225] on span "Task Initialize Migration Project has no agent assigned" at bounding box center [256, 224] width 120 height 6
click at [307, 206] on button at bounding box center [310, 206] width 13 height 9
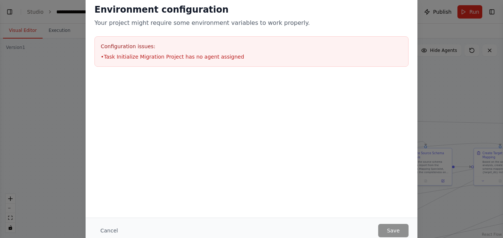
click at [128, 59] on li "• Task Initialize Migration Project has no agent assigned" at bounding box center [252, 56] width 302 height 7
click at [128, 42] on div "Configuration issues: • Task Initialize Migration Project has no agent assigned" at bounding box center [252, 51] width 314 height 30
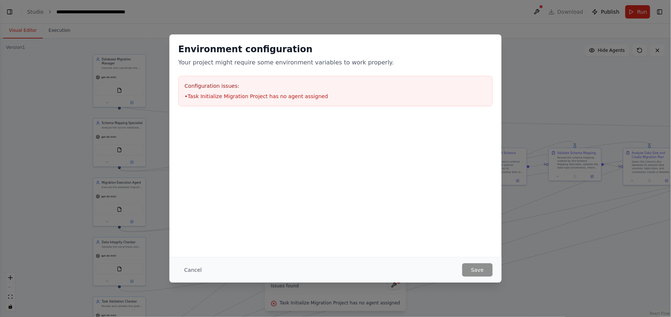
scroll to position [2674, 0]
click at [188, 238] on button "Cancel" at bounding box center [192, 270] width 29 height 13
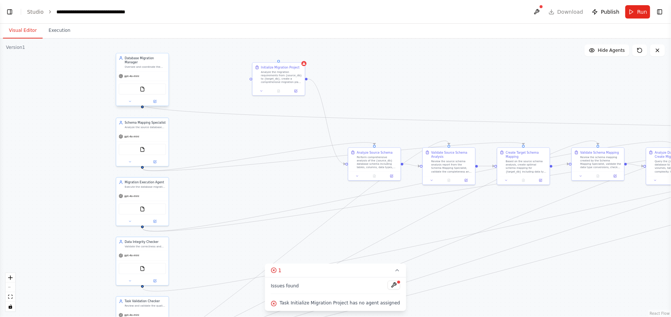
drag, startPoint x: 119, startPoint y: 104, endPoint x: 142, endPoint y: 104, distance: 23.0
click at [142, 104] on div ".deletable-edge-delete-btn { width: 20px; height: 20px; border: 0px solid #ffff…" at bounding box center [335, 178] width 671 height 279
drag, startPoint x: 251, startPoint y: 78, endPoint x: 141, endPoint y: 102, distance: 111.9
click at [252, 102] on div "Database Migration Manager Oversee and coordinate the entire database migration…" at bounding box center [445, 121] width 386 height 160
click at [223, 92] on div ".deletable-edge-delete-btn { width: 20px; height: 20px; border: 0px solid #ffff…" at bounding box center [335, 178] width 671 height 279
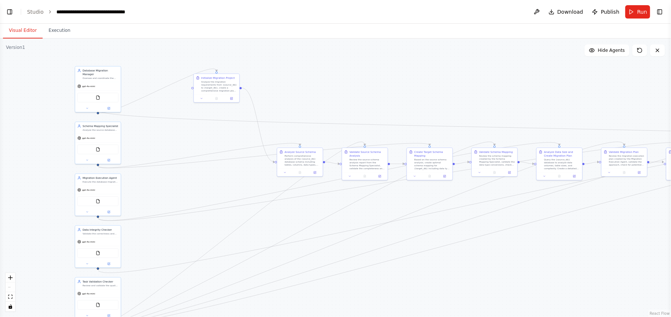
drag, startPoint x: 420, startPoint y: 80, endPoint x: 354, endPoint y: 79, distance: 65.3
click at [354, 79] on div ".deletable-edge-delete-btn { width: 20px; height: 20px; border: 0px solid #ffff…" at bounding box center [335, 178] width 671 height 279
click at [18, 33] on button "Visual Editor" at bounding box center [23, 31] width 40 height 16
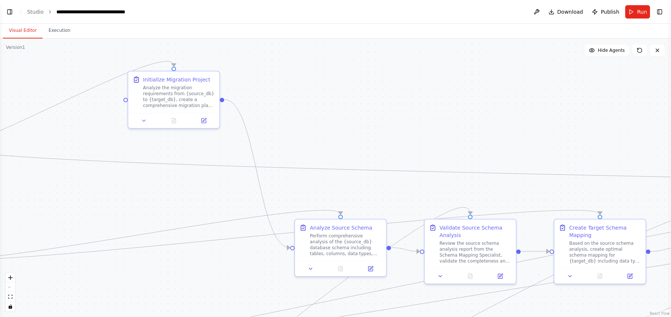
scroll to position [1982, 0]
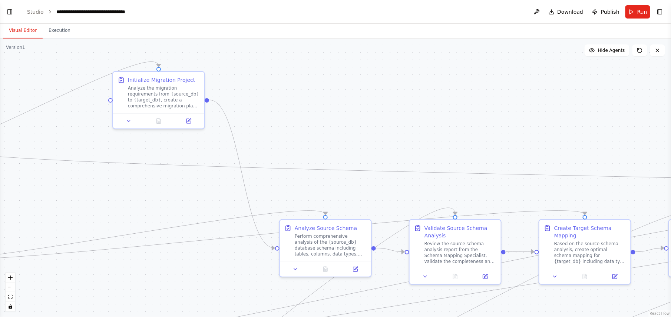
drag, startPoint x: 270, startPoint y: 122, endPoint x: 376, endPoint y: 112, distance: 105.8
click at [380, 118] on div ".deletable-edge-delete-btn { width: 20px; height: 20px; border: 0px solid #ffff…" at bounding box center [335, 178] width 671 height 279
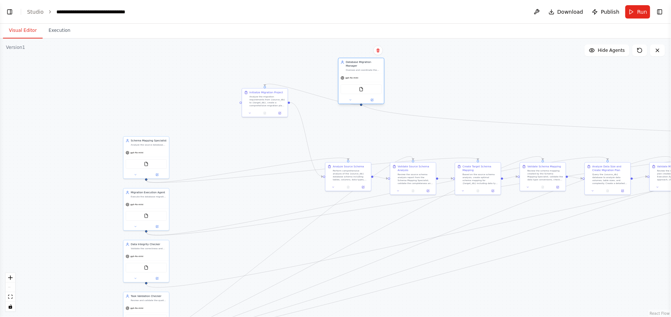
drag, startPoint x: 136, startPoint y: 104, endPoint x: 350, endPoint y: 80, distance: 214.8
click at [350, 85] on div "FileReadTool" at bounding box center [361, 90] width 41 height 10
drag, startPoint x: 135, startPoint y: 153, endPoint x: 424, endPoint y: 77, distance: 299.1
click at [424, 77] on div "gpt-4o-mini" at bounding box center [436, 74] width 46 height 8
drag, startPoint x: 251, startPoint y: 104, endPoint x: 255, endPoint y: 181, distance: 77.2
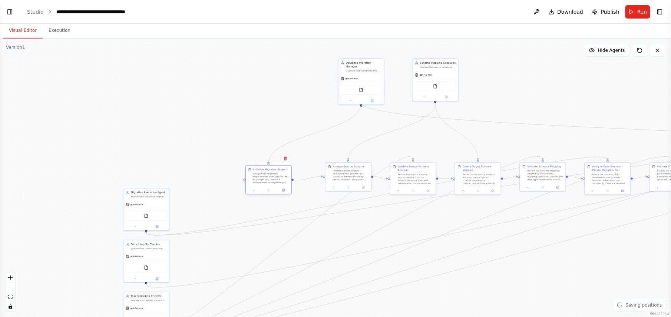
click at [255, 181] on div "Analyze the migration requirements from {source_db} to {target_db}, create a co…" at bounding box center [271, 178] width 36 height 12
drag, startPoint x: 140, startPoint y: 218, endPoint x: 501, endPoint y: 98, distance: 380.9
click at [506, 86] on div "FileReadTool" at bounding box center [513, 82] width 41 height 10
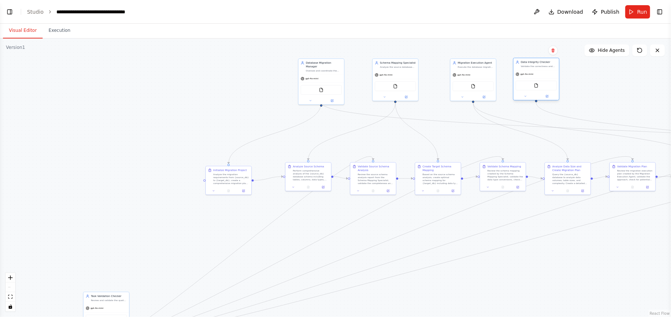
drag, startPoint x: 156, startPoint y: 270, endPoint x: 552, endPoint y: 88, distance: 435.4
click at [552, 88] on div "FileReadTool" at bounding box center [536, 86] width 41 height 10
drag, startPoint x: 116, startPoint y: 300, endPoint x: 609, endPoint y: 67, distance: 545.6
click at [610, 63] on div "Review and validate the quality of responses from all migration agents, ensurin…" at bounding box center [598, 62] width 36 height 3
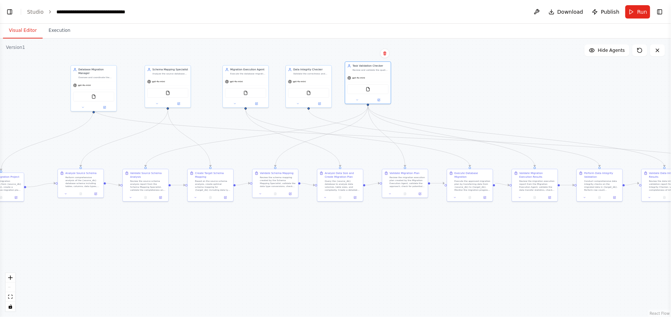
drag, startPoint x: 464, startPoint y: 266, endPoint x: 237, endPoint y: 273, distance: 227.7
click at [237, 273] on div ".deletable-edge-delete-btn { width: 20px; height: 20px; border: 0px solid #ffff…" at bounding box center [335, 178] width 671 height 279
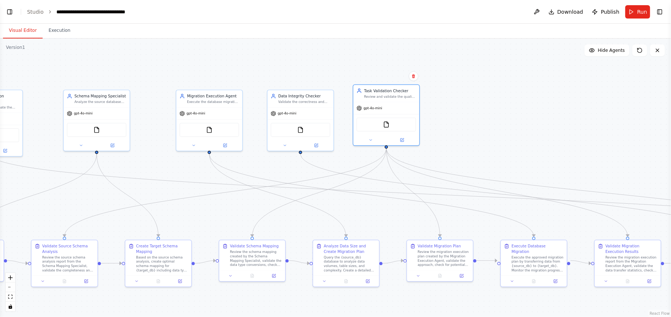
drag, startPoint x: 374, startPoint y: 129, endPoint x: 400, endPoint y: 222, distance: 97.2
click at [400, 222] on div ".deletable-edge-delete-btn { width: 20px; height: 20px; border: 0px solid #ffff…" at bounding box center [335, 178] width 671 height 279
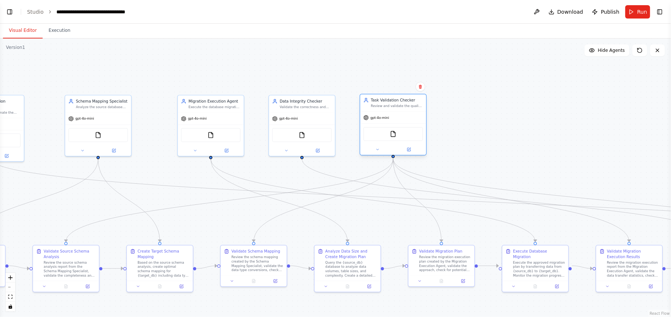
drag, startPoint x: 395, startPoint y: 121, endPoint x: 401, endPoint y: 129, distance: 9.9
click at [401, 129] on div "FileReadTool" at bounding box center [393, 134] width 66 height 21
drag, startPoint x: 309, startPoint y: 113, endPoint x: 300, endPoint y: 113, distance: 8.5
click at [300, 113] on div "gpt-4o-mini" at bounding box center [297, 118] width 66 height 12
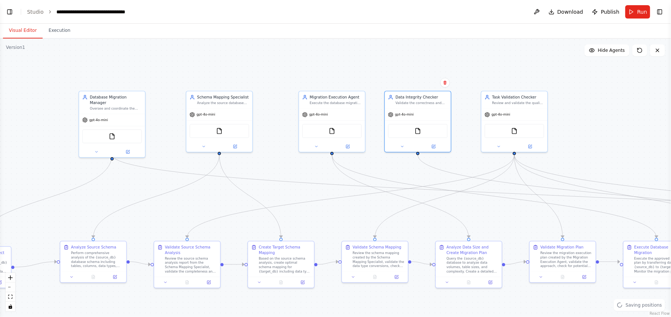
drag, startPoint x: 260, startPoint y: 171, endPoint x: 381, endPoint y: 166, distance: 121.3
click at [381, 166] on div ".deletable-edge-delete-btn { width: 20px; height: 20px; border: 0px solid #ffff…" at bounding box center [335, 178] width 671 height 279
drag, startPoint x: 235, startPoint y: 118, endPoint x: 208, endPoint y: 118, distance: 26.3
click at [208, 118] on div "gpt-4o-mini" at bounding box center [192, 114] width 66 height 12
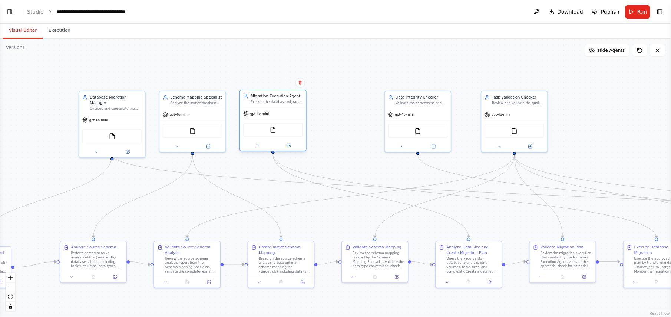
drag, startPoint x: 338, startPoint y: 122, endPoint x: 279, endPoint y: 120, distance: 59.3
click at [279, 120] on div "FileReadTool" at bounding box center [273, 130] width 66 height 21
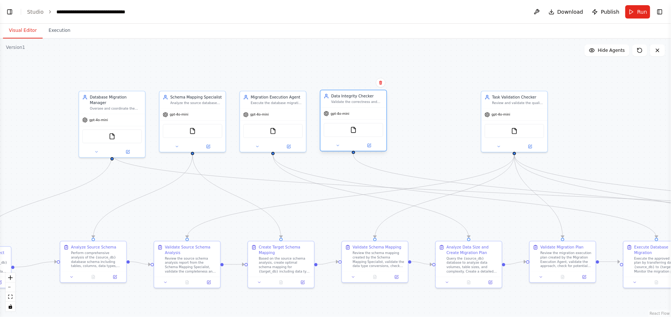
drag, startPoint x: 422, startPoint y: 121, endPoint x: 358, endPoint y: 122, distance: 64.1
click at [358, 122] on div "FileReadTool" at bounding box center [354, 130] width 66 height 21
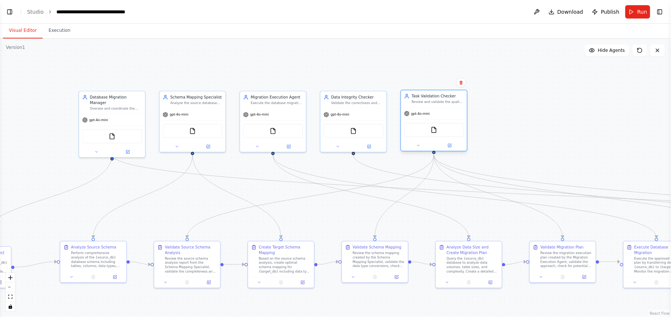
drag, startPoint x: 489, startPoint y: 116, endPoint x: 410, endPoint y: 115, distance: 78.6
click at [410, 115] on div "gpt-4o-mini" at bounding box center [417, 113] width 26 height 5
click at [537, 128] on div ".deletable-edge-delete-btn { width: 20px; height: 20px; border: 0px solid #ffff…" at bounding box center [335, 178] width 671 height 279
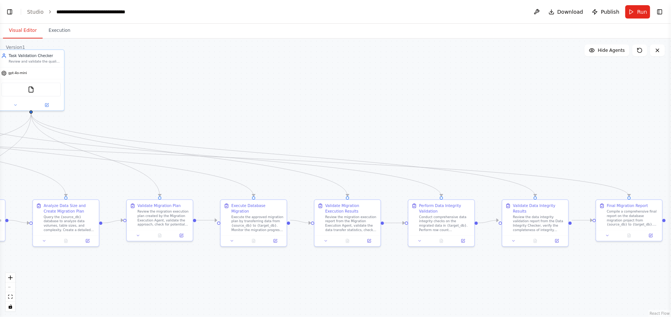
drag, startPoint x: 401, startPoint y: 308, endPoint x: -2, endPoint y: 267, distance: 405.1
click at [0, 267] on html "BETA create a heterogeneous db migration agents with a manager agent overseeing…" at bounding box center [335, 158] width 671 height 317
drag, startPoint x: 183, startPoint y: 98, endPoint x: 113, endPoint y: 291, distance: 205.1
click at [113, 291] on div ".deletable-edge-delete-btn { width: 20px; height: 20px; border: 0px solid #ffff…" at bounding box center [335, 178] width 671 height 279
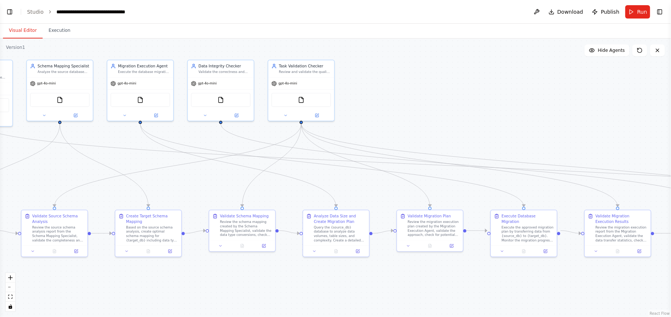
drag, startPoint x: 311, startPoint y: 92, endPoint x: 582, endPoint y: 102, distance: 270.5
click at [582, 102] on div ".deletable-edge-delete-btn { width: 20px; height: 20px; border: 0px solid #ffff…" at bounding box center [335, 178] width 671 height 279
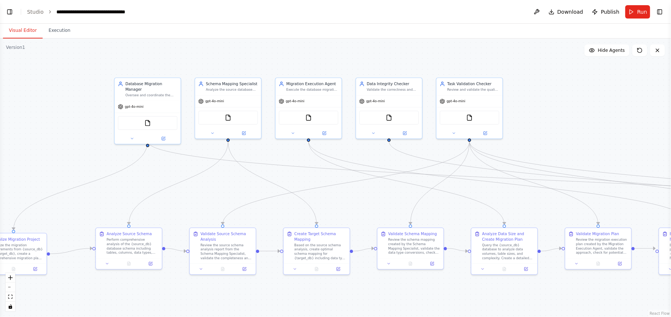
drag, startPoint x: 486, startPoint y: 94, endPoint x: 650, endPoint y: 112, distance: 165.6
click at [650, 112] on div ".deletable-edge-delete-btn { width: 20px; height: 20px; border: 0px solid #ffff…" at bounding box center [335, 178] width 671 height 279
click at [154, 93] on div "Database Migration Manager Oversee and coordinate the entire database migration…" at bounding box center [148, 88] width 66 height 23
click at [230, 99] on div "gpt-4o-mini" at bounding box center [228, 101] width 66 height 12
click at [278, 99] on div "gpt-4o-mini" at bounding box center [308, 101] width 66 height 12
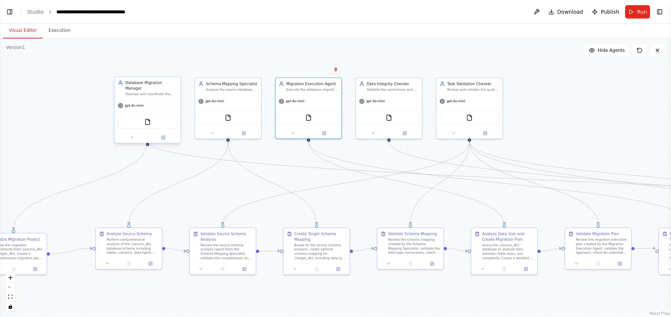
click at [172, 101] on div "gpt-4o-mini" at bounding box center [148, 106] width 66 height 12
click at [561, 12] on span "Download" at bounding box center [571, 11] width 26 height 7
click at [660, 14] on button "Toggle Right Sidebar" at bounding box center [660, 12] width 10 height 10
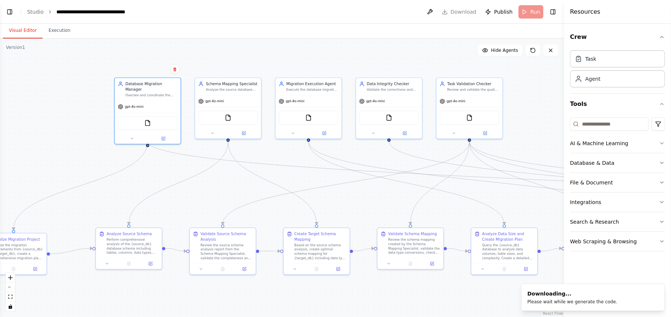
click at [520, 71] on div ".deletable-edge-delete-btn { width: 20px; height: 20px; border: 0px solid #ffff…" at bounding box center [282, 178] width 564 height 279
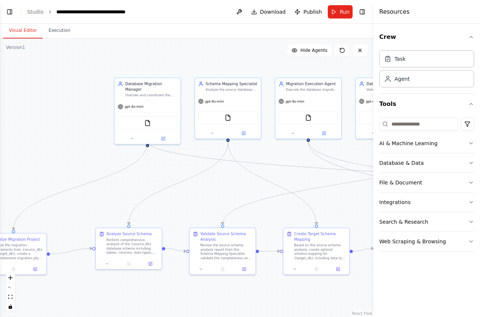
click at [244, 62] on div ".deletable-edge-delete-btn { width: 20px; height: 20px; border: 0px solid #ffff…" at bounding box center [187, 178] width 374 height 279
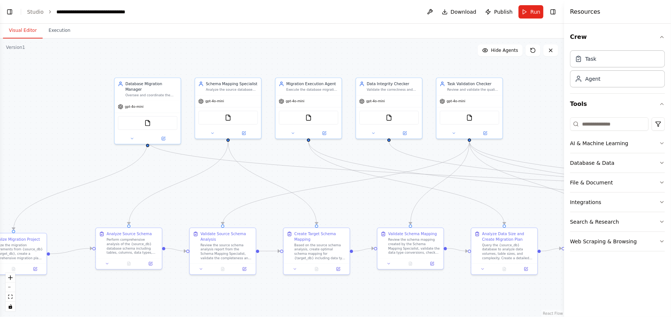
click at [27, 50] on div ".deletable-edge-delete-btn { width: 20px; height: 20px; border: 0px solid #ffff…" at bounding box center [282, 178] width 564 height 279
click at [54, 34] on button "Execution" at bounding box center [60, 31] width 34 height 16
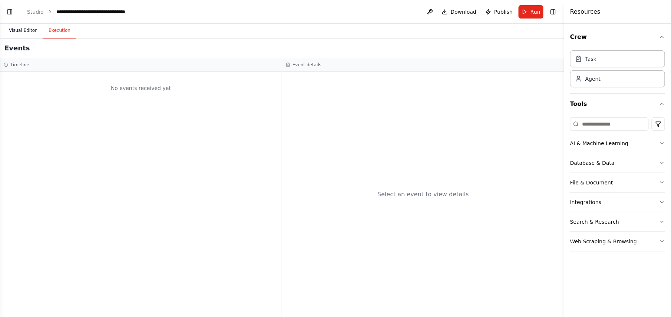
click at [27, 32] on button "Visual Editor" at bounding box center [23, 31] width 40 height 16
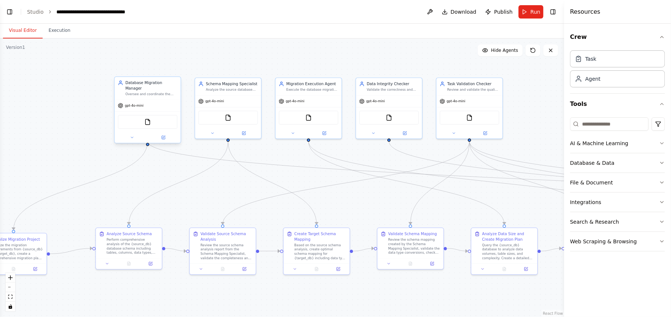
click at [160, 112] on div "FileReadTool" at bounding box center [148, 122] width 66 height 21
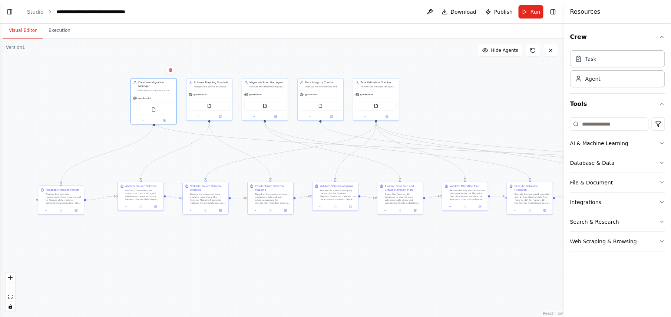
drag, startPoint x: 506, startPoint y: 129, endPoint x: 388, endPoint y: 138, distance: 118.6
click at [416, 105] on div ".deletable-edge-delete-btn { width: 20px; height: 20px; border: 0px solid #ffff…" at bounding box center [282, 178] width 564 height 279
click at [262, 196] on div "Based on the source schema analysis, create optimal schema mapping for {target_…" at bounding box center [273, 200] width 36 height 12
drag, startPoint x: 69, startPoint y: 198, endPoint x: 120, endPoint y: 201, distance: 51.2
click at [42, 188] on div "Analyze the migration requirements from {source_db} to {target_db}, create a co…" at bounding box center [39, 193] width 36 height 12
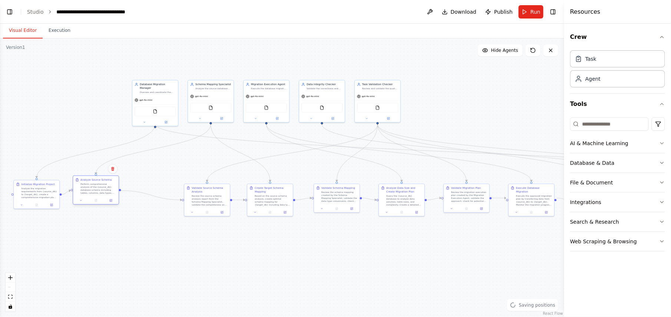
drag, startPoint x: 128, startPoint y: 199, endPoint x: 82, endPoint y: 191, distance: 46.7
click at [82, 191] on div "Perform comprehensive analysis of the {source_db} database schema including tab…" at bounding box center [98, 189] width 36 height 12
drag, startPoint x: 208, startPoint y: 205, endPoint x: 156, endPoint y: 196, distance: 52.7
click at [156, 196] on div "Review the source schema analysis report from the Schema Mapping Specialist, va…" at bounding box center [158, 192] width 36 height 12
drag, startPoint x: 288, startPoint y: 209, endPoint x: 234, endPoint y: 199, distance: 54.3
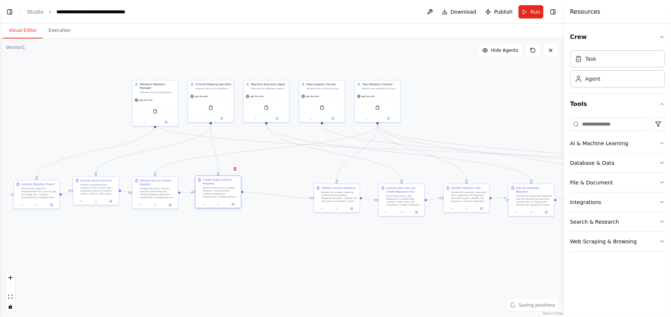
click at [234, 199] on div "Create Target Schema Mapping Based on the source schema analysis, create optima…" at bounding box center [218, 192] width 46 height 33
drag, startPoint x: 334, startPoint y: 202, endPoint x: 268, endPoint y: 198, distance: 65.8
click at [268, 198] on div "Validate Schema Mapping Review the schema mapping created by the Schema Mapping…" at bounding box center [274, 190] width 46 height 21
drag, startPoint x: 419, startPoint y: 208, endPoint x: 343, endPoint y: 203, distance: 76.1
click at [343, 203] on div "Analyze Data Size and Create Migration Plan Query the {source_db} database to a…" at bounding box center [329, 195] width 46 height 33
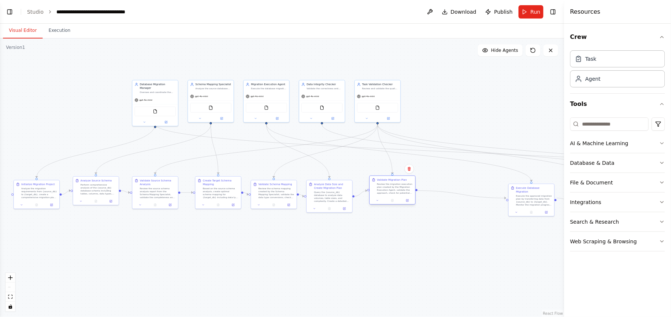
drag, startPoint x: 482, startPoint y: 204, endPoint x: 405, endPoint y: 196, distance: 77.1
click at [405, 196] on div "Validate Migration Plan Review the migration execution plan created by the Migr…" at bounding box center [392, 190] width 46 height 29
drag, startPoint x: 521, startPoint y: 196, endPoint x: 443, endPoint y: 191, distance: 78.7
click at [443, 191] on div "Execute the approved migration plan by transferring data from {source_db} to {t…" at bounding box center [458, 196] width 36 height 12
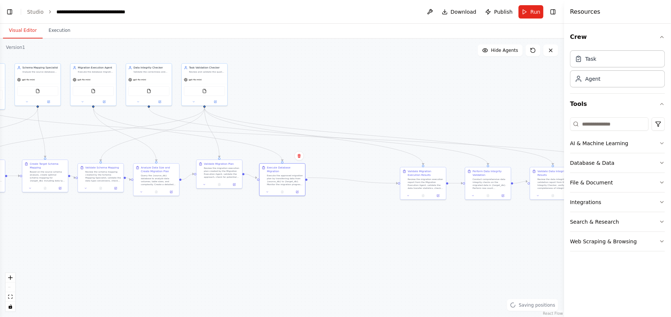
drag, startPoint x: 488, startPoint y: 261, endPoint x: 309, endPoint y: 240, distance: 180.3
click at [309, 242] on div ".deletable-edge-delete-btn { width: 20px; height: 20px; border: 0px solid #ffff…" at bounding box center [282, 178] width 564 height 279
drag, startPoint x: 413, startPoint y: 182, endPoint x: 334, endPoint y: 174, distance: 79.3
click at [334, 174] on div "Review the migration execution report from the Migration Execution Agent, valid…" at bounding box center [342, 174] width 36 height 12
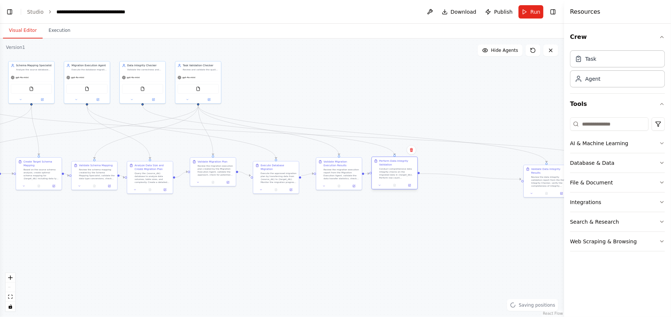
drag, startPoint x: 482, startPoint y: 182, endPoint x: 403, endPoint y: 173, distance: 79.8
click at [403, 173] on div "Conduct comprehensive data integrity checks on the migrated data in {target_db}…" at bounding box center [397, 174] width 36 height 12
drag, startPoint x: 548, startPoint y: 177, endPoint x: 460, endPoint y: 174, distance: 87.9
click at [460, 174] on div "Review the data integrity validation report from the Data Integrity Checker, ve…" at bounding box center [460, 177] width 36 height 12
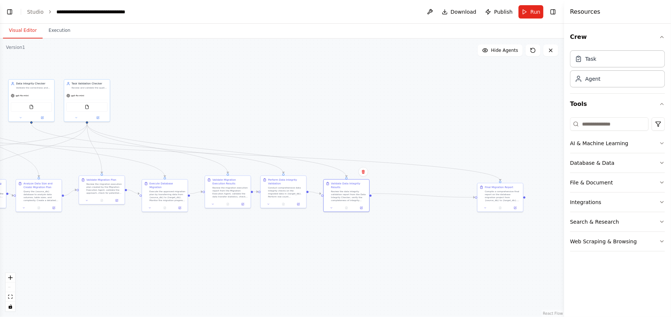
drag, startPoint x: 468, startPoint y: 226, endPoint x: 411, endPoint y: 241, distance: 58.7
click at [357, 243] on div ".deletable-edge-delete-btn { width: 20px; height: 20px; border: 0px solid #ffff…" at bounding box center [282, 178] width 564 height 279
drag, startPoint x: 500, startPoint y: 201, endPoint x: 409, endPoint y: 200, distance: 91.9
click at [409, 200] on div "Final Migration Report Compile a comprehensive final report on the database mig…" at bounding box center [410, 192] width 46 height 21
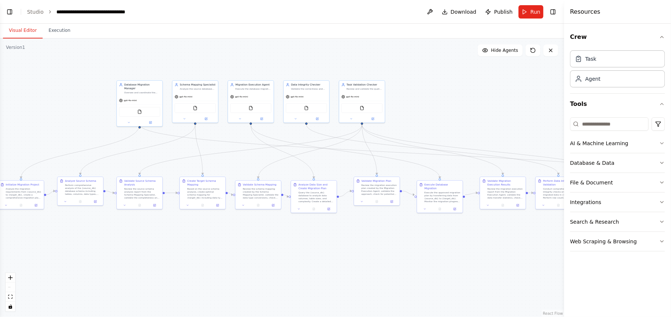
drag, startPoint x: 343, startPoint y: 257, endPoint x: 618, endPoint y: 259, distance: 275.1
click at [618, 259] on div "BETA create a heterogeneous db migration agents with a manager agent overseeing…" at bounding box center [335, 158] width 671 height 317
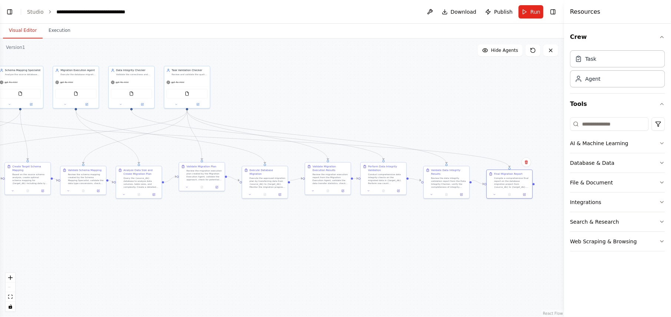
drag, startPoint x: 429, startPoint y: 284, endPoint x: 254, endPoint y: 269, distance: 175.6
click at [254, 269] on div ".deletable-edge-delete-btn { width: 20px; height: 20px; border: 0px solid #ffff…" at bounding box center [282, 178] width 564 height 279
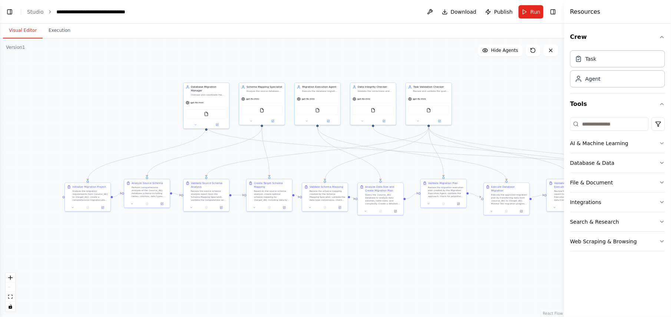
drag, startPoint x: 323, startPoint y: 252, endPoint x: 565, endPoint y: 269, distance: 242.3
click at [565, 269] on div "BETA create a heterogeneous db migration agents with a manager agent overseeing…" at bounding box center [335, 158] width 671 height 317
drag, startPoint x: 97, startPoint y: 204, endPoint x: 141, endPoint y: 189, distance: 46.1
click at [107, 156] on div at bounding box center [99, 160] width 46 height 8
click at [116, 209] on div ".deletable-edge-delete-btn { width: 20px; height: 20px; border: 0px solid #ffff…" at bounding box center [282, 178] width 564 height 279
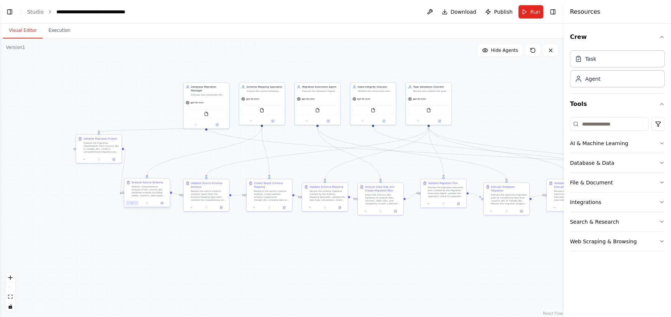
click at [134, 220] on div ".deletable-edge-delete-btn { width: 20px; height: 20px; border: 0px solid #ffff…" at bounding box center [282, 178] width 564 height 279
drag, startPoint x: 152, startPoint y: 185, endPoint x: 134, endPoint y: 204, distance: 25.7
click at [134, 204] on div "Perform comprehensive analysis of the {source_db} database schema including tab…" at bounding box center [131, 210] width 36 height 12
drag, startPoint x: 207, startPoint y: 198, endPoint x: 165, endPoint y: 258, distance: 73.0
click at [167, 259] on div "Review the source schema analysis report from the Schema Mapping Specialist, va…" at bounding box center [168, 258] width 36 height 12
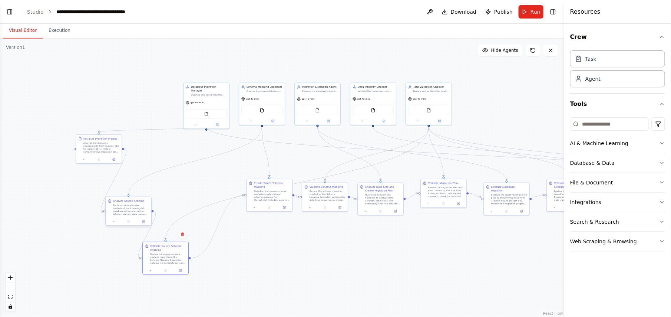
click at [143, 197] on div "Analyze Source Schema Perform comprehensive analysis of the {source_db} databas…" at bounding box center [128, 211] width 46 height 29
drag, startPoint x: 127, startPoint y: 208, endPoint x: 143, endPoint y: 183, distance: 29.5
click at [143, 183] on div "Perform comprehensive analysis of the {source_db} database schema including tab…" at bounding box center [146, 188] width 36 height 12
click at [158, 242] on div "Validate Source Schema Analysis Review the source schema analysis report from t…" at bounding box center [165, 257] width 46 height 33
drag, startPoint x: 166, startPoint y: 257, endPoint x: 168, endPoint y: 233, distance: 24.5
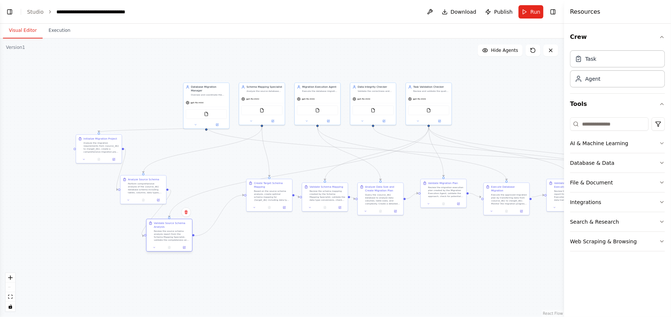
click at [168, 233] on div "Review the source schema analysis report from the Schema Mapping Specialist, va…" at bounding box center [172, 236] width 36 height 12
click at [247, 239] on div ".deletable-edge-delete-btn { width: 20px; height: 20px; border: 0px solid #ffff…" at bounding box center [282, 178] width 564 height 279
drag, startPoint x: 274, startPoint y: 192, endPoint x: 226, endPoint y: 268, distance: 90.5
click at [226, 268] on div "Based on the source schema analysis, create optimal schema mapping for {target_…" at bounding box center [224, 269] width 36 height 12
drag, startPoint x: 335, startPoint y: 199, endPoint x: 277, endPoint y: 233, distance: 67.8
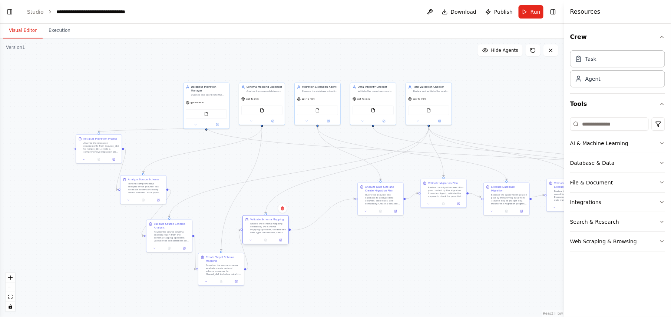
click at [277, 233] on div "Review the schema mapping created by the Schema Mapping Specialist, validate th…" at bounding box center [268, 228] width 36 height 12
drag, startPoint x: 275, startPoint y: 229, endPoint x: 285, endPoint y: 208, distance: 22.7
click at [285, 208] on div "Review the schema mapping created by the Schema Mapping Specialist, validate th…" at bounding box center [279, 210] width 36 height 12
click at [314, 248] on div ".deletable-edge-delete-btn { width: 20px; height: 20px; border: 0px solid #ffff…" at bounding box center [282, 178] width 564 height 279
drag, startPoint x: 383, startPoint y: 197, endPoint x: 314, endPoint y: 255, distance: 90.5
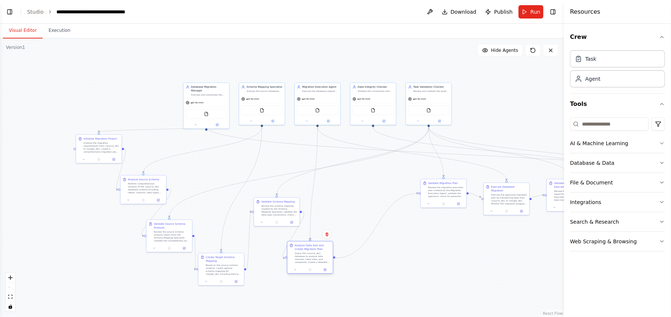
click at [314, 255] on div "Query the {source_db} database to analyze data volumes, table sizes, and comple…" at bounding box center [313, 258] width 36 height 12
click at [395, 257] on div ".deletable-edge-delete-btn { width: 20px; height: 20px; border: 0px solid #ffff…" at bounding box center [282, 178] width 564 height 279
drag, startPoint x: 449, startPoint y: 195, endPoint x: 370, endPoint y: 282, distance: 117.6
click at [370, 282] on div "Review the migration execution plan created by the Migration Execution Agent, v…" at bounding box center [368, 280] width 36 height 12
click at [456, 254] on div ".deletable-edge-delete-btn { width: 20px; height: 20px; border: 0px solid #ffff…" at bounding box center [282, 178] width 564 height 279
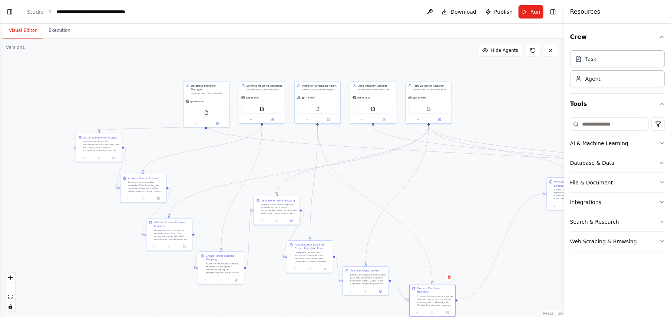
drag, startPoint x: 506, startPoint y: 197, endPoint x: 430, endPoint y: 303, distance: 129.7
click at [430, 303] on div "Execute the approved migration plan by transferring data from {source_db} to {t…" at bounding box center [435, 301] width 36 height 12
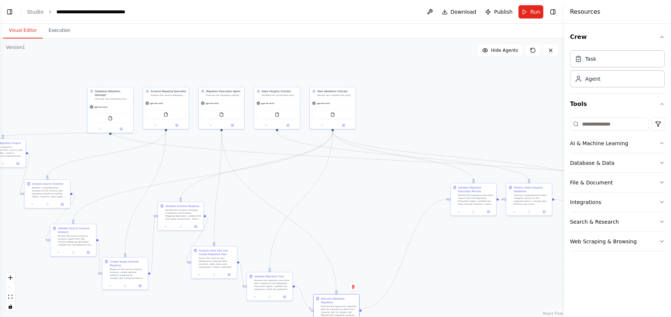
drag, startPoint x: 536, startPoint y: 261, endPoint x: 427, endPoint y: 265, distance: 108.7
click at [429, 267] on div ".deletable-edge-delete-btn { width: 20px; height: 20px; border: 0px solid #ffff…" at bounding box center [282, 178] width 564 height 279
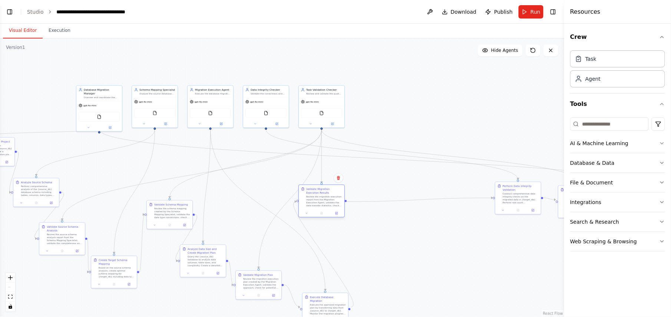
drag, startPoint x: 473, startPoint y: 199, endPoint x: 333, endPoint y: 204, distance: 140.6
click at [333, 204] on div "Review the migration execution report from the Migration Execution Agent, valid…" at bounding box center [324, 201] width 36 height 12
drag, startPoint x: 515, startPoint y: 205, endPoint x: 364, endPoint y: 249, distance: 157.6
click at [364, 249] on div "Perform Data Integrity Validation Conduct comprehensive data integrity checks o…" at bounding box center [366, 238] width 46 height 24
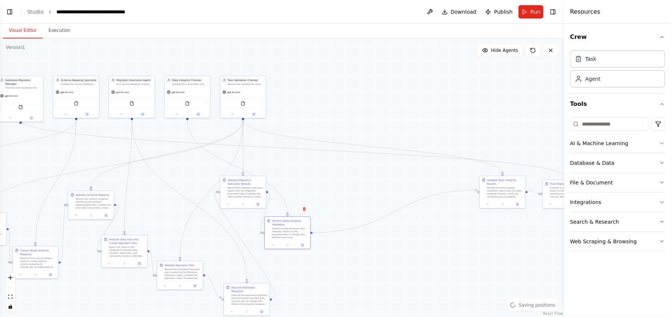
drag, startPoint x: 517, startPoint y: 241, endPoint x: 436, endPoint y: 230, distance: 81.5
click at [436, 230] on div ".deletable-edge-delete-btn { width: 20px; height: 20px; border: 0px solid #ffff…" at bounding box center [282, 178] width 564 height 279
drag, startPoint x: 496, startPoint y: 189, endPoint x: 325, endPoint y: 270, distance: 188.7
click at [322, 273] on div "Review the data integrity validation report from the Data Integrity Checker, ve…" at bounding box center [329, 272] width 36 height 12
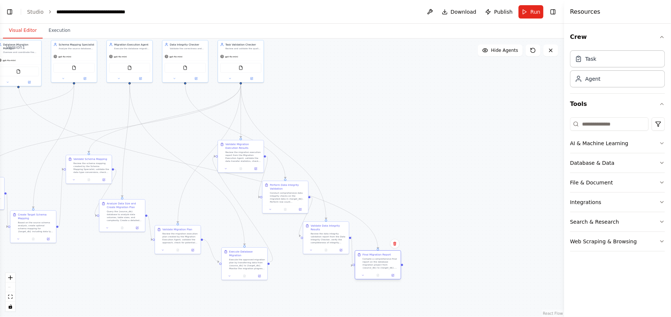
drag, startPoint x: 551, startPoint y: 197, endPoint x: 362, endPoint y: 271, distance: 202.5
click at [362, 271] on div "Final Migration Report Compile a comprehensive final report on the database mig…" at bounding box center [378, 261] width 46 height 21
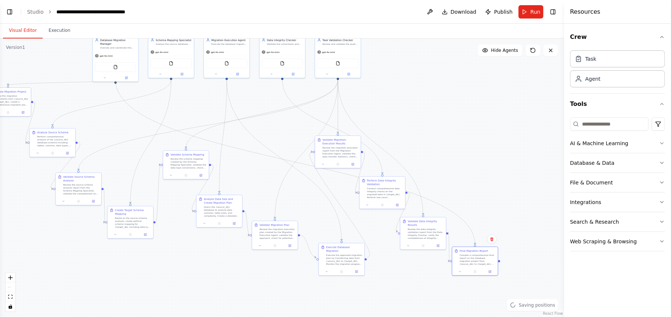
drag, startPoint x: 414, startPoint y: 171, endPoint x: 512, endPoint y: 166, distance: 97.6
click at [512, 166] on div ".deletable-edge-delete-btn { width: 20px; height: 20px; border: 0px solid #ffff…" at bounding box center [282, 178] width 564 height 279
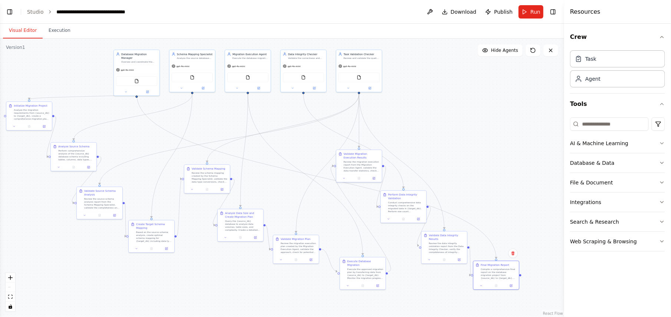
drag, startPoint x: 425, startPoint y: 135, endPoint x: 446, endPoint y: 150, distance: 25.3
click at [446, 150] on div ".deletable-edge-delete-btn { width: 20px; height: 20px; border: 0px solid #ffff…" at bounding box center [282, 178] width 564 height 279
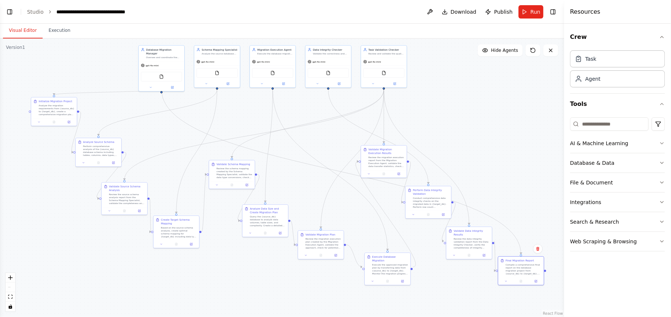
drag, startPoint x: 467, startPoint y: 134, endPoint x: 492, endPoint y: 130, distance: 25.2
click at [492, 130] on div ".deletable-edge-delete-btn { width: 20px; height: 20px; border: 0px solid #ffff…" at bounding box center [282, 178] width 564 height 279
drag, startPoint x: 201, startPoint y: 164, endPoint x: 419, endPoint y: 91, distance: 230.2
click at [419, 83] on div ".deletable-edge-delete-btn { width: 20px; height: 20px; border: 0px solid #ffff…" at bounding box center [282, 178] width 564 height 279
